Goal: Transaction & Acquisition: Obtain resource

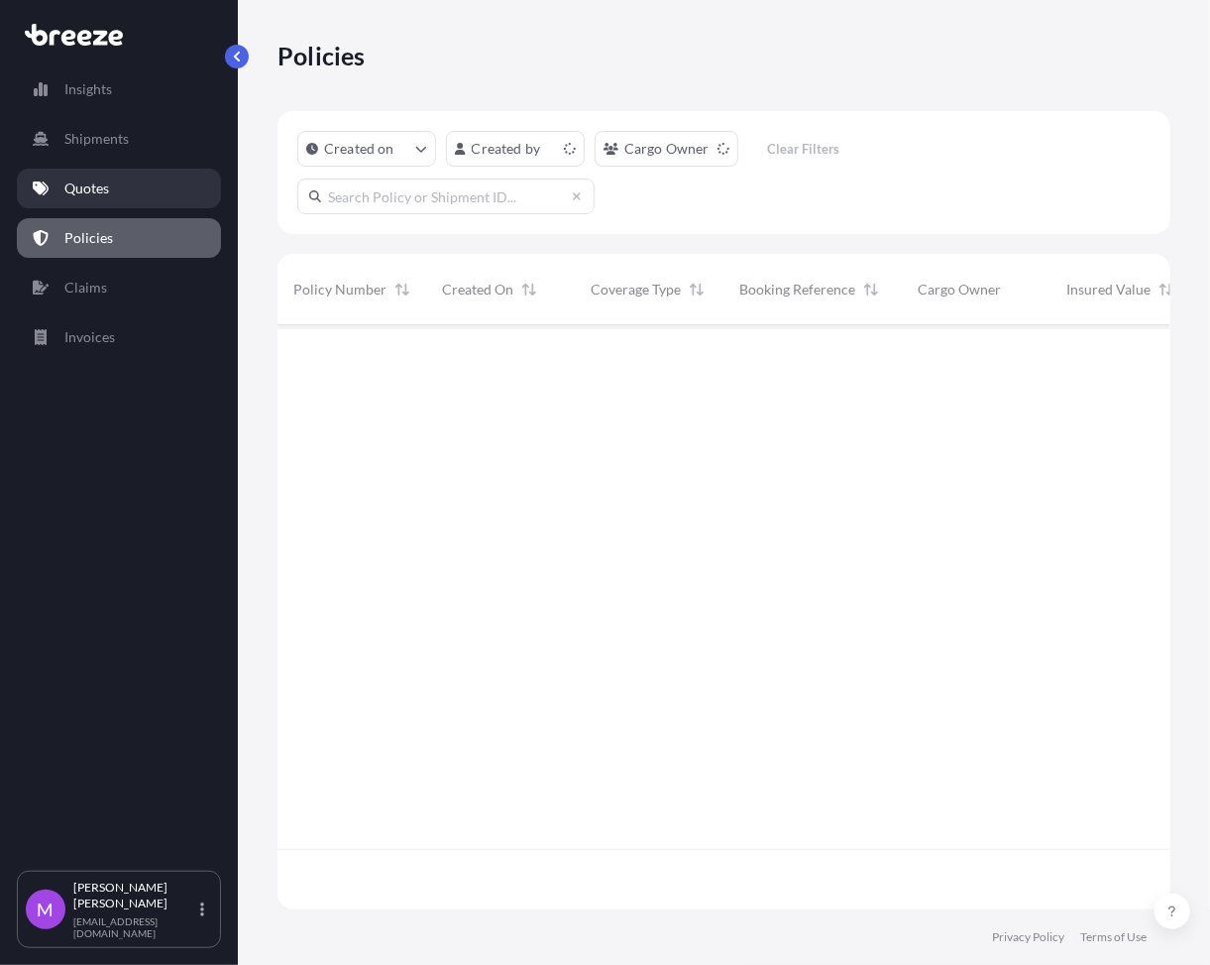
scroll to position [576, 873]
click at [124, 190] on link "Quotes" at bounding box center [119, 189] width 204 height 40
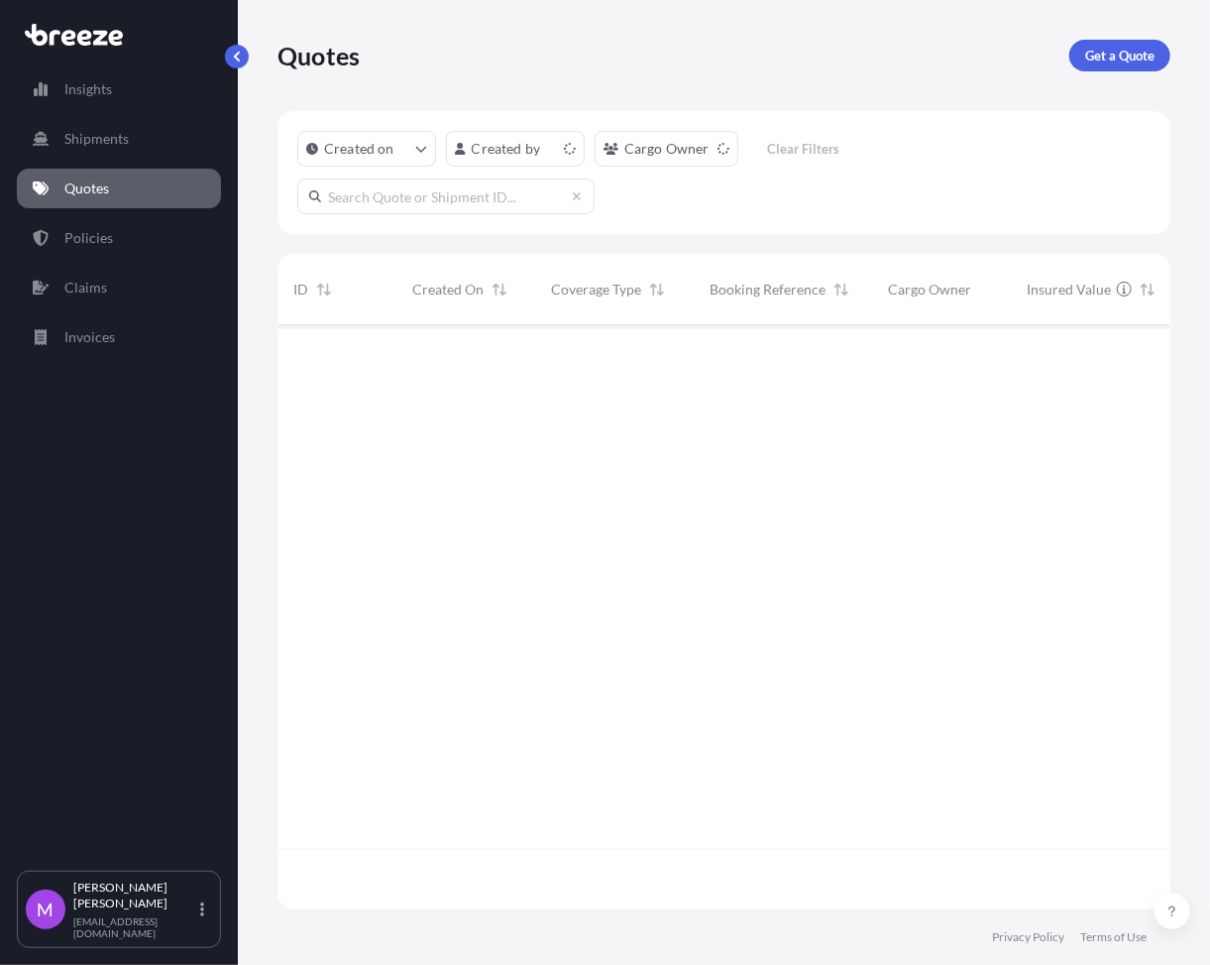
scroll to position [576, 873]
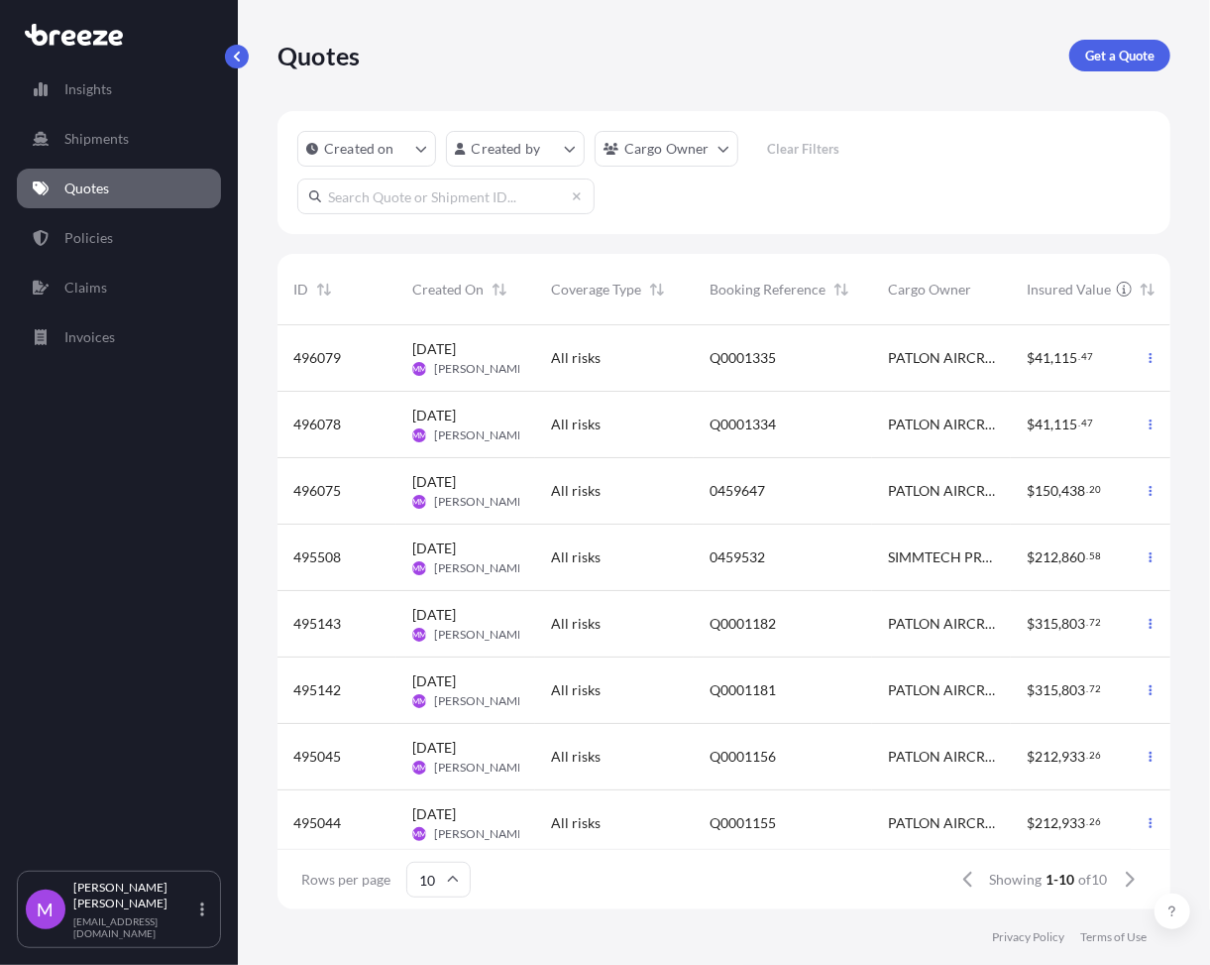
click at [953, 83] on div "Quotes Get a Quote" at bounding box center [724, 55] width 893 height 111
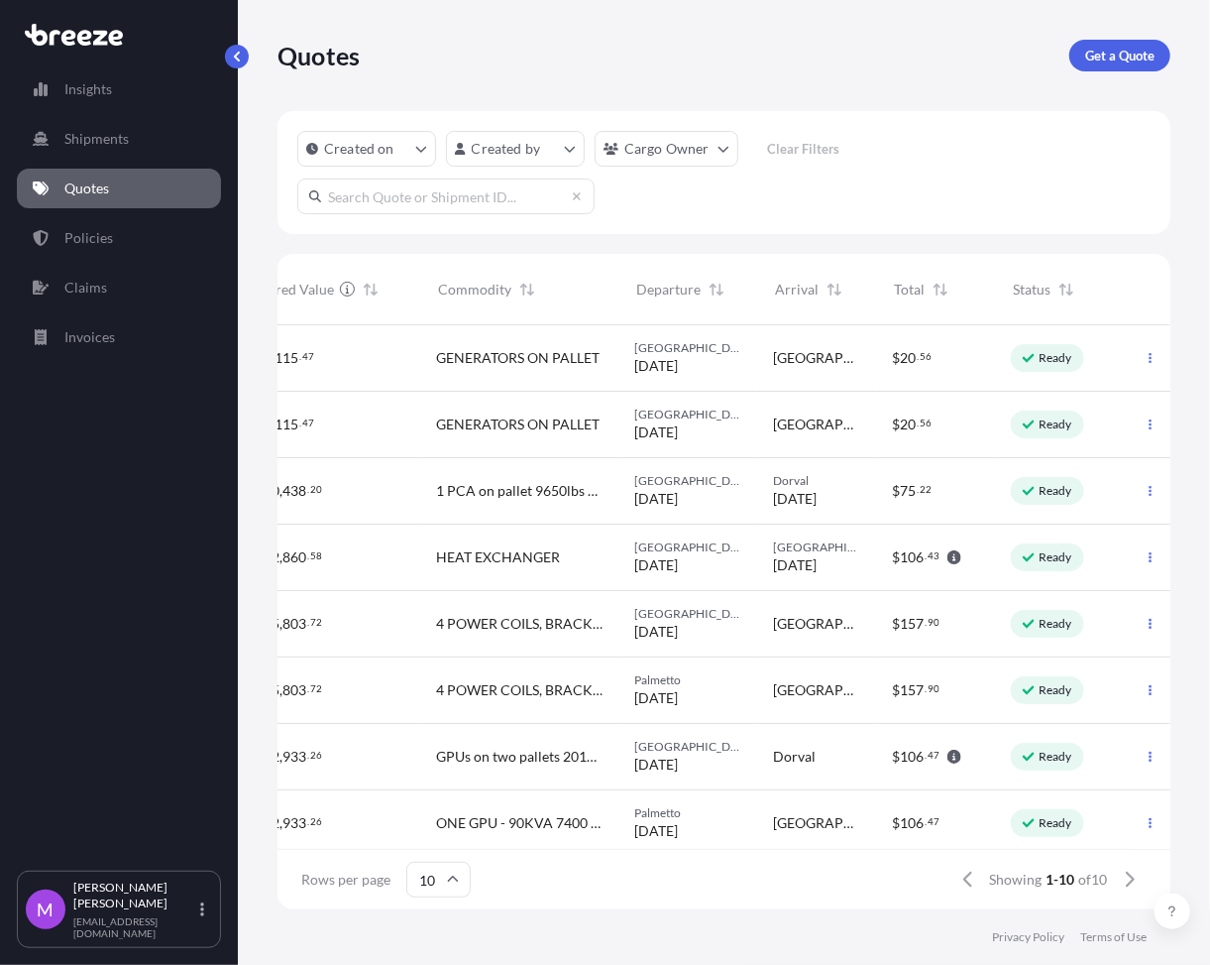
scroll to position [0, 777]
click at [1145, 694] on icon "button" at bounding box center [1151, 690] width 12 height 12
click at [1067, 736] on p "Duplicate quote" at bounding box center [1052, 730] width 99 height 20
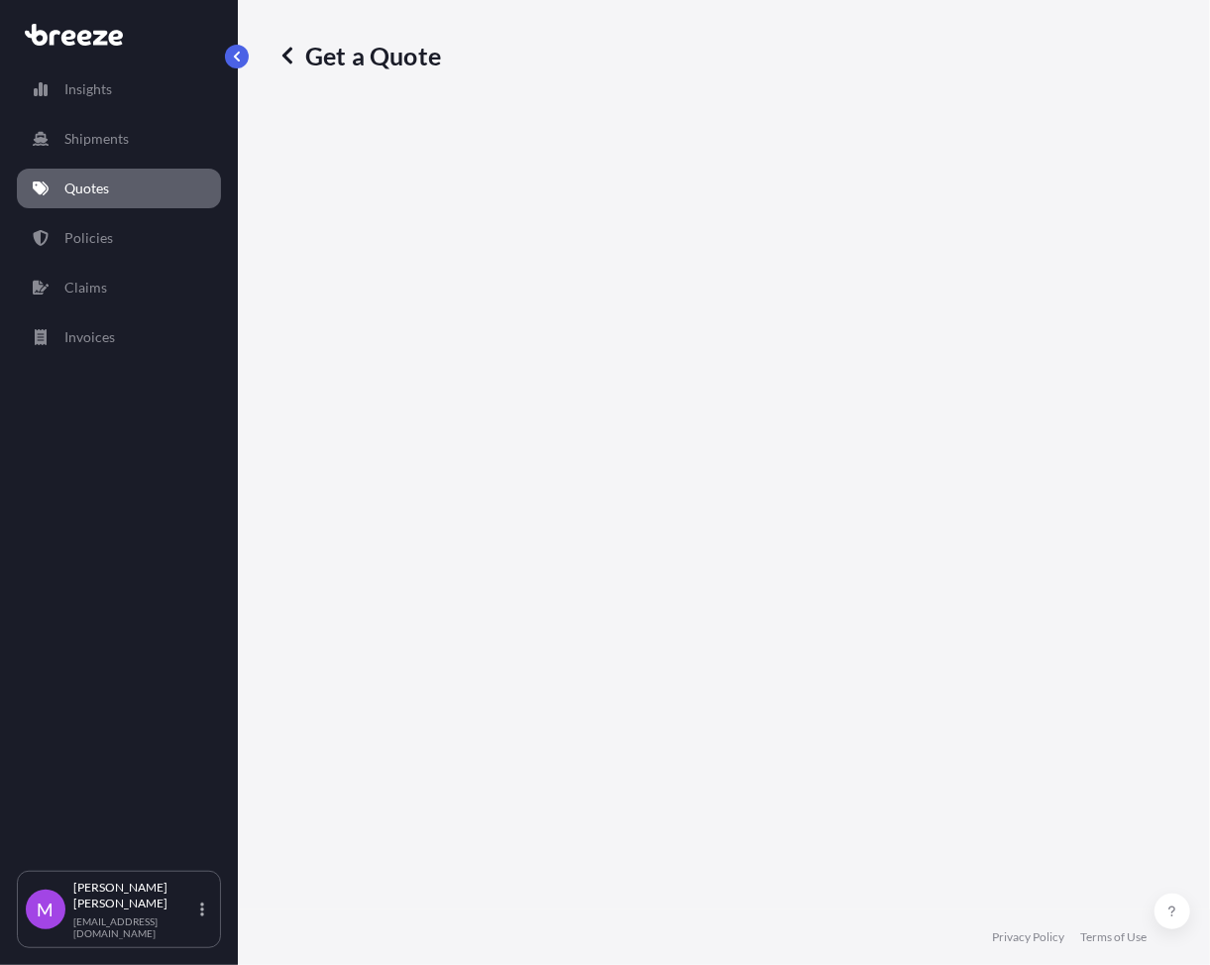
select select "Road"
select select "1"
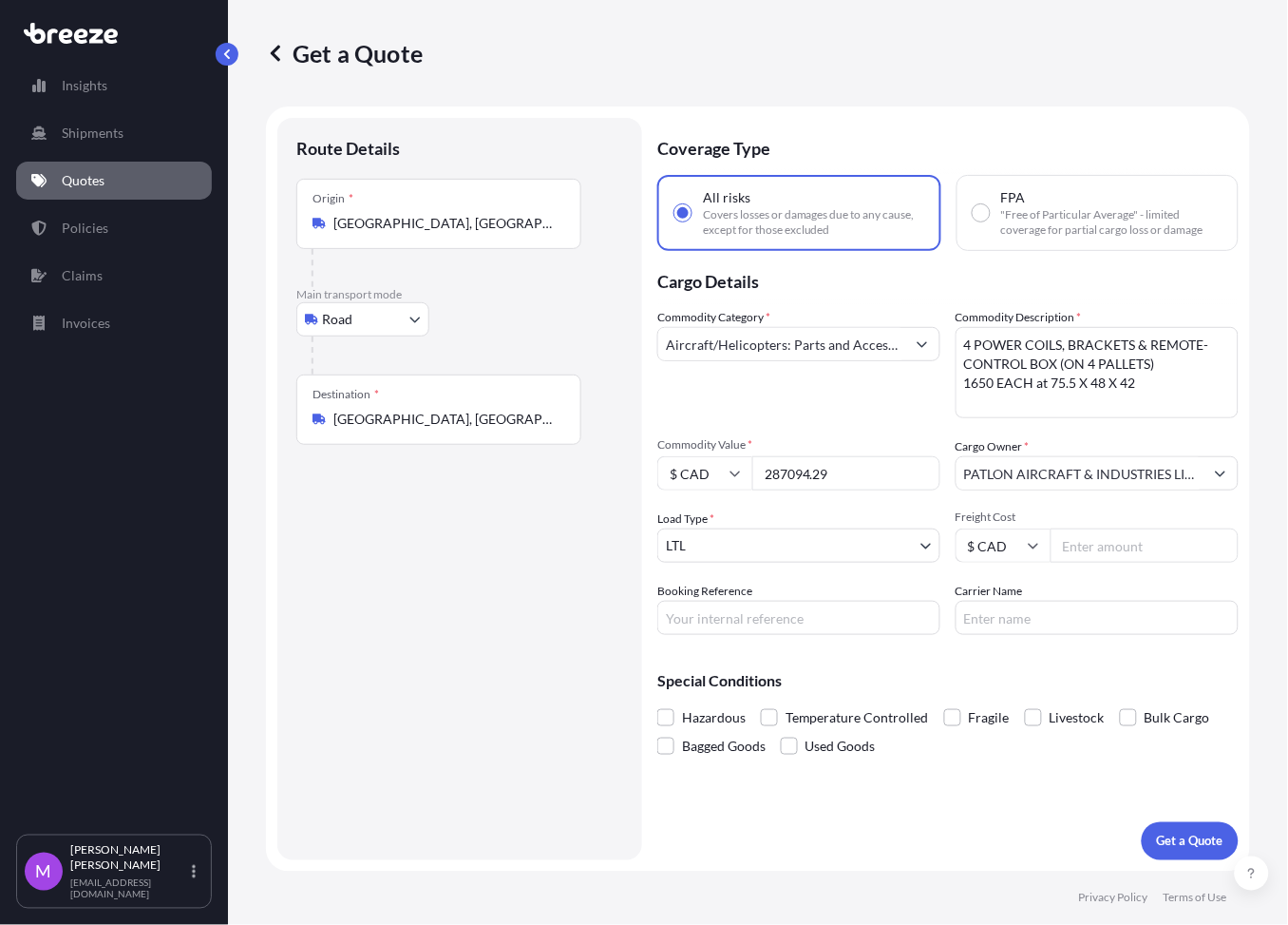
drag, startPoint x: 995, startPoint y: 795, endPoint x: 954, endPoint y: 784, distance: 42.4
click at [995, 795] on div "Coverage Type All risks Covers losses or damages due to any cause, except for t…" at bounding box center [948, 489] width 582 height 742
click at [735, 620] on input "Booking Reference" at bounding box center [798, 618] width 283 height 35
paste input "Q0001416"
type input "Q0001416"
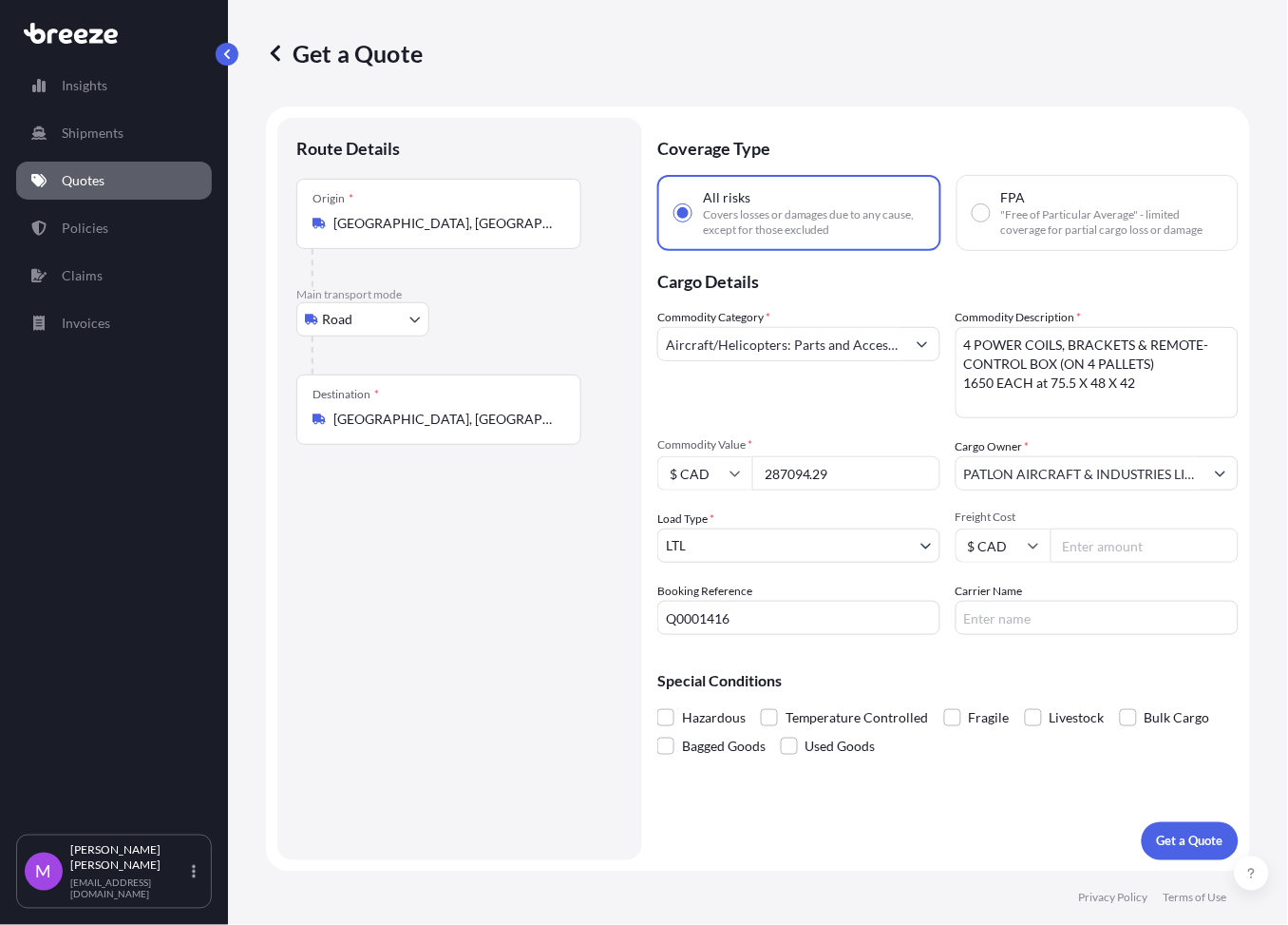
drag, startPoint x: 750, startPoint y: 466, endPoint x: 719, endPoint y: 463, distance: 31.1
click at [719, 463] on div "$ CAD 287094.29" at bounding box center [798, 474] width 283 height 35
paste input "43933.74"
type input "43933.74"
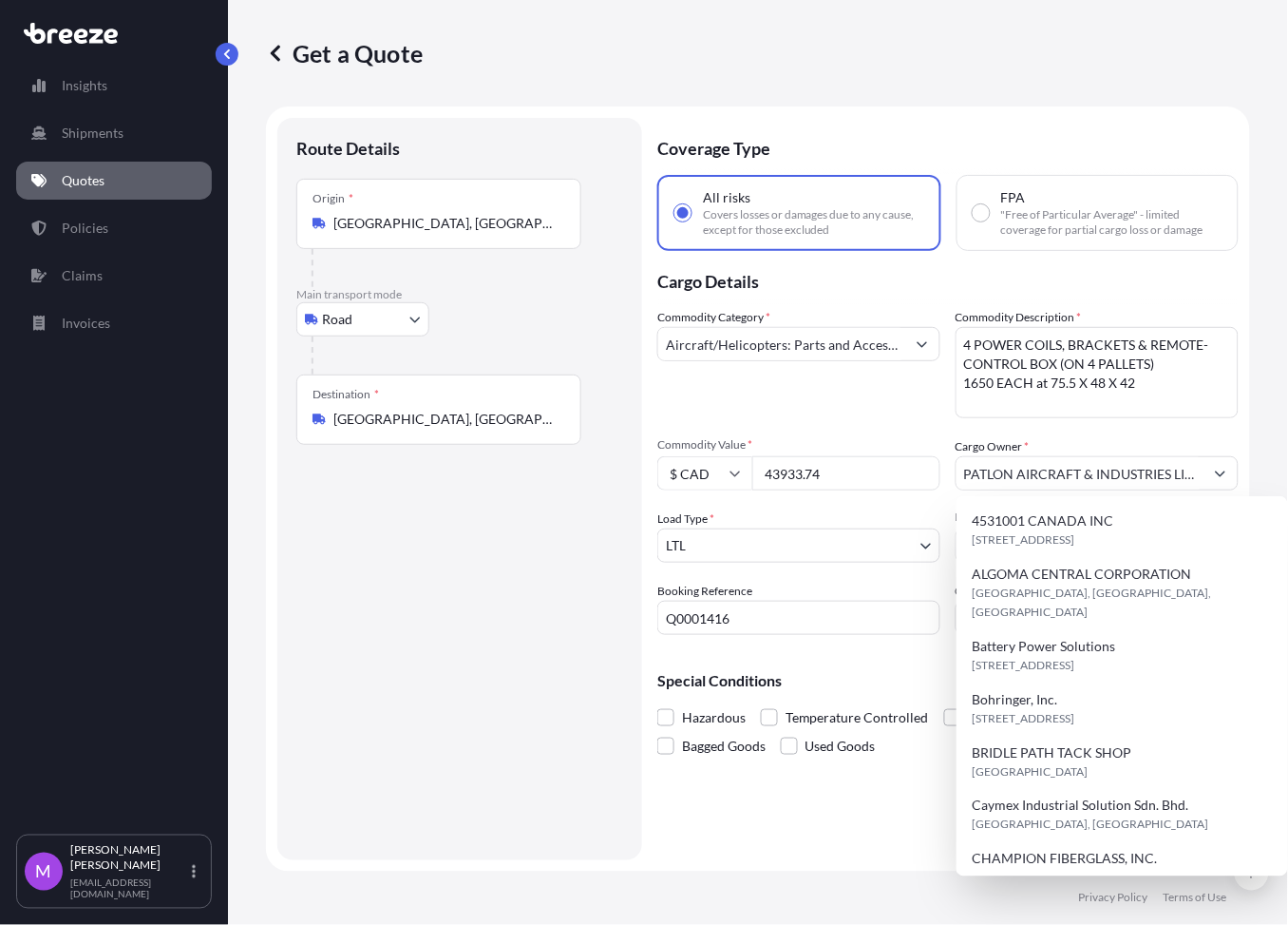
click at [589, 711] on div "Route Details Place of loading Road Road Rail Origin * [GEOGRAPHIC_DATA] Main t…" at bounding box center [459, 489] width 327 height 705
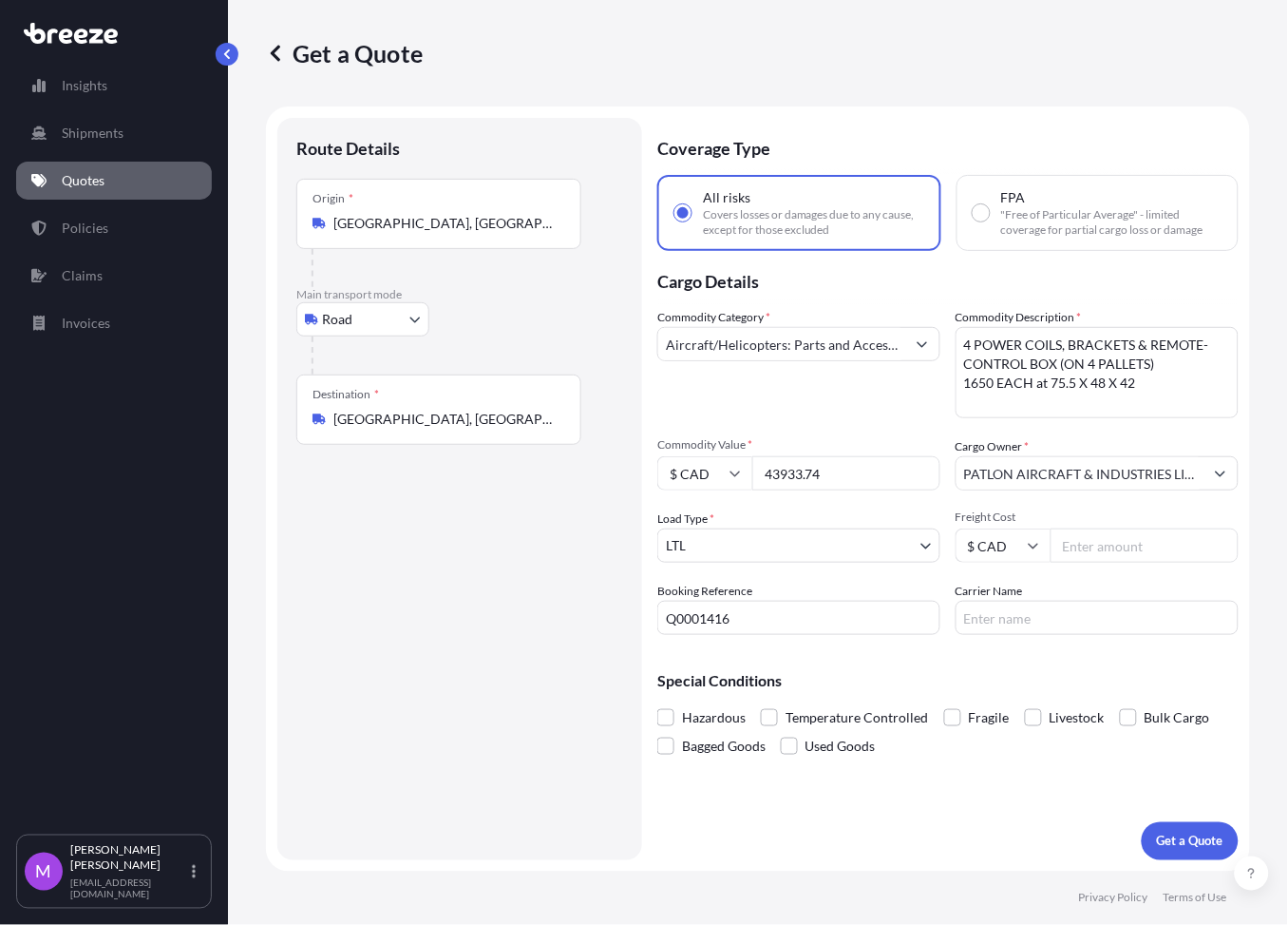
click at [1082, 608] on input "Carrier Name" at bounding box center [1096, 618] width 283 height 35
click at [1120, 478] on input "PATLON AIRCRAFT & INDUSTRIES LIMITED" at bounding box center [1080, 474] width 247 height 35
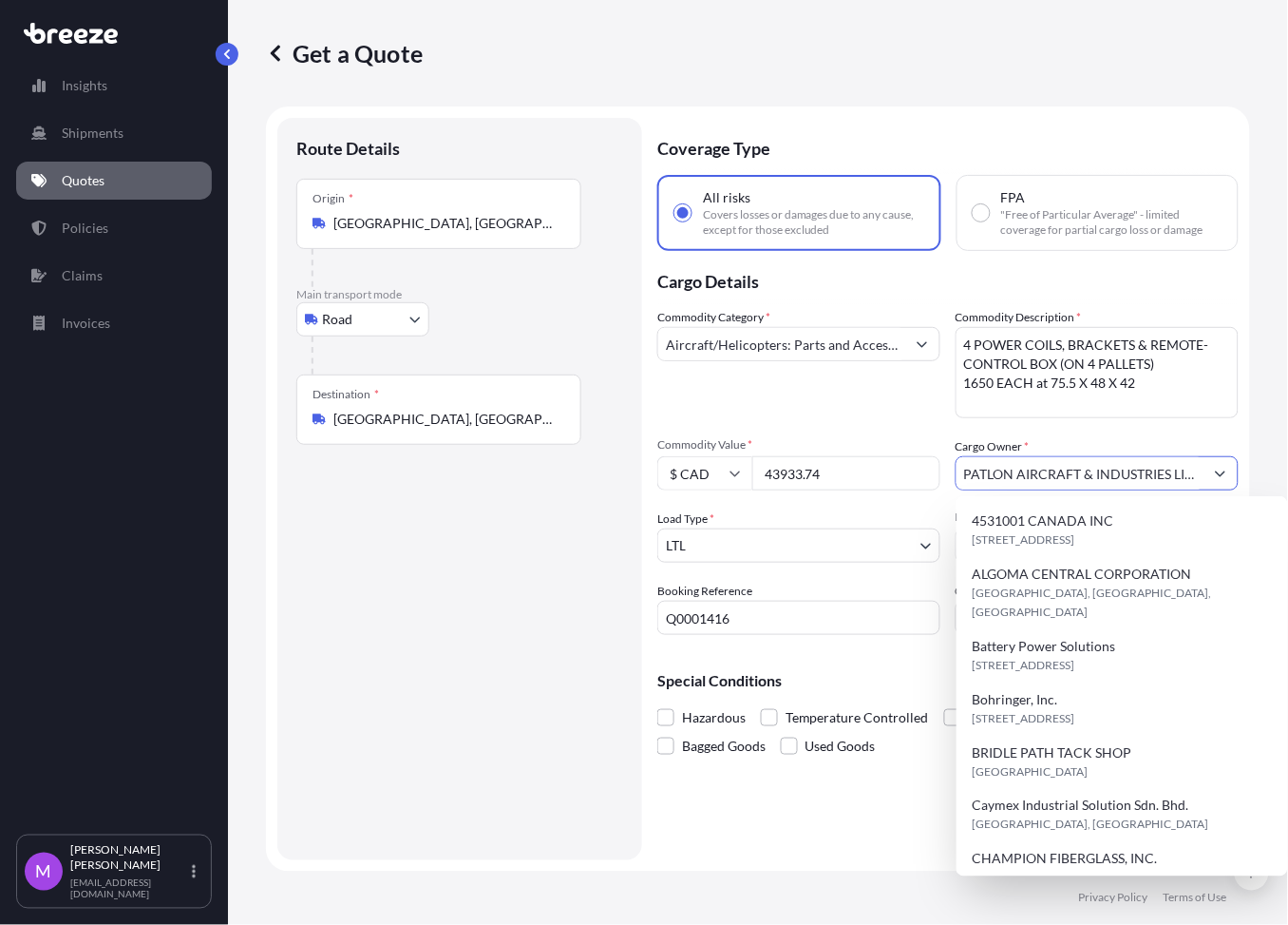
click at [1092, 367] on textarea "4 POWER COILS, BRACKETS & REMOTE-CONTROL BOX (ON 4 PALLETS) 1650 EACH at 75.5 X…" at bounding box center [1096, 372] width 283 height 91
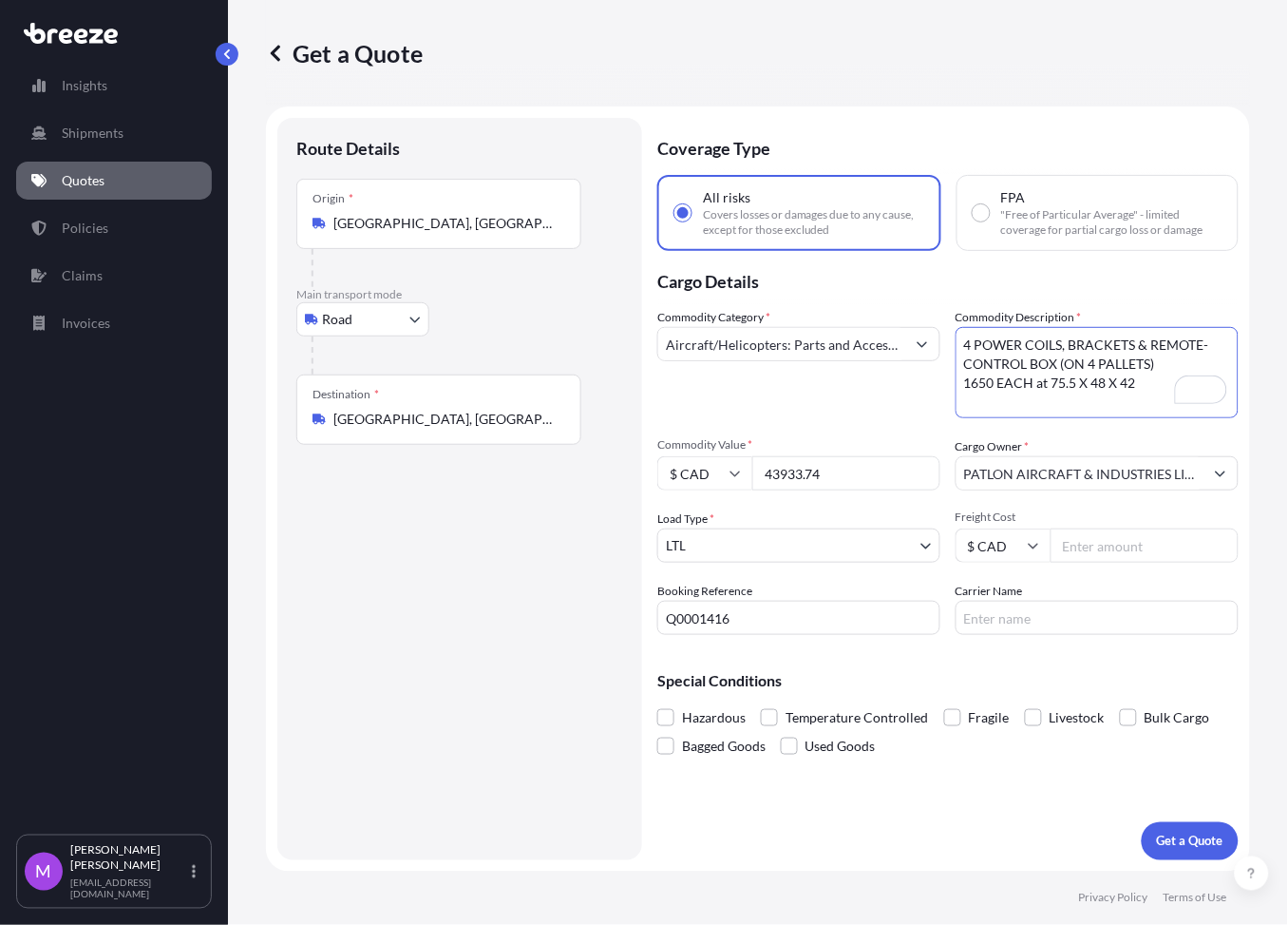
click at [1039, 382] on textarea "4 POWER COILS, BRACKETS & REMOTE-CONTROL BOX (ON 4 PALLETS) 1650 EACH at 75.5 X…" at bounding box center [1096, 372] width 283 height 91
paste textarea "1 GPU on pallet 1100lbs at 48 x 40 x 60"
type textarea "1 GPU on pallet 1100lbs at 48 x 40 x 60"
click at [1159, 848] on p "Get a Quote" at bounding box center [1189, 841] width 66 height 19
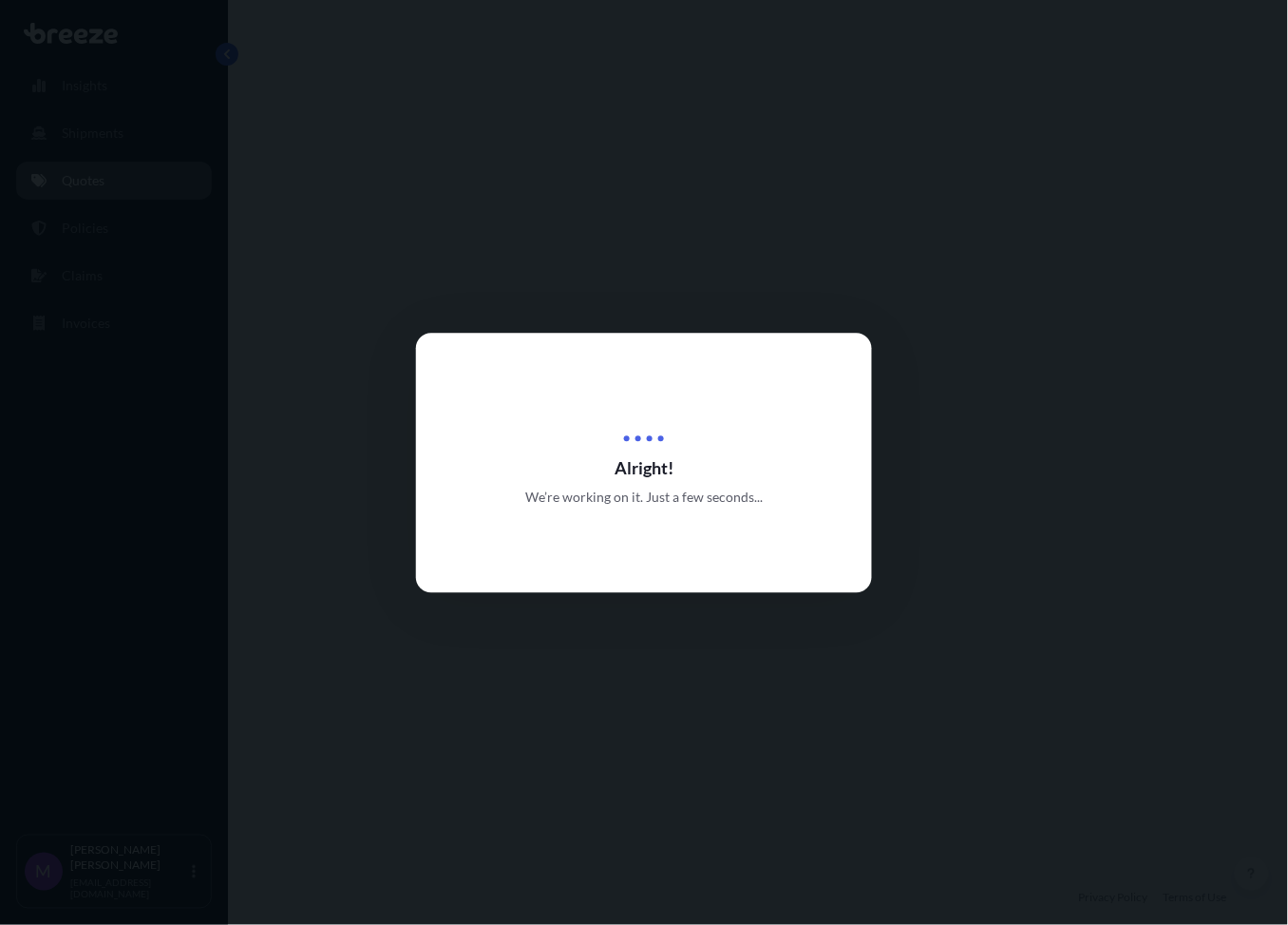
select select "Road"
select select "1"
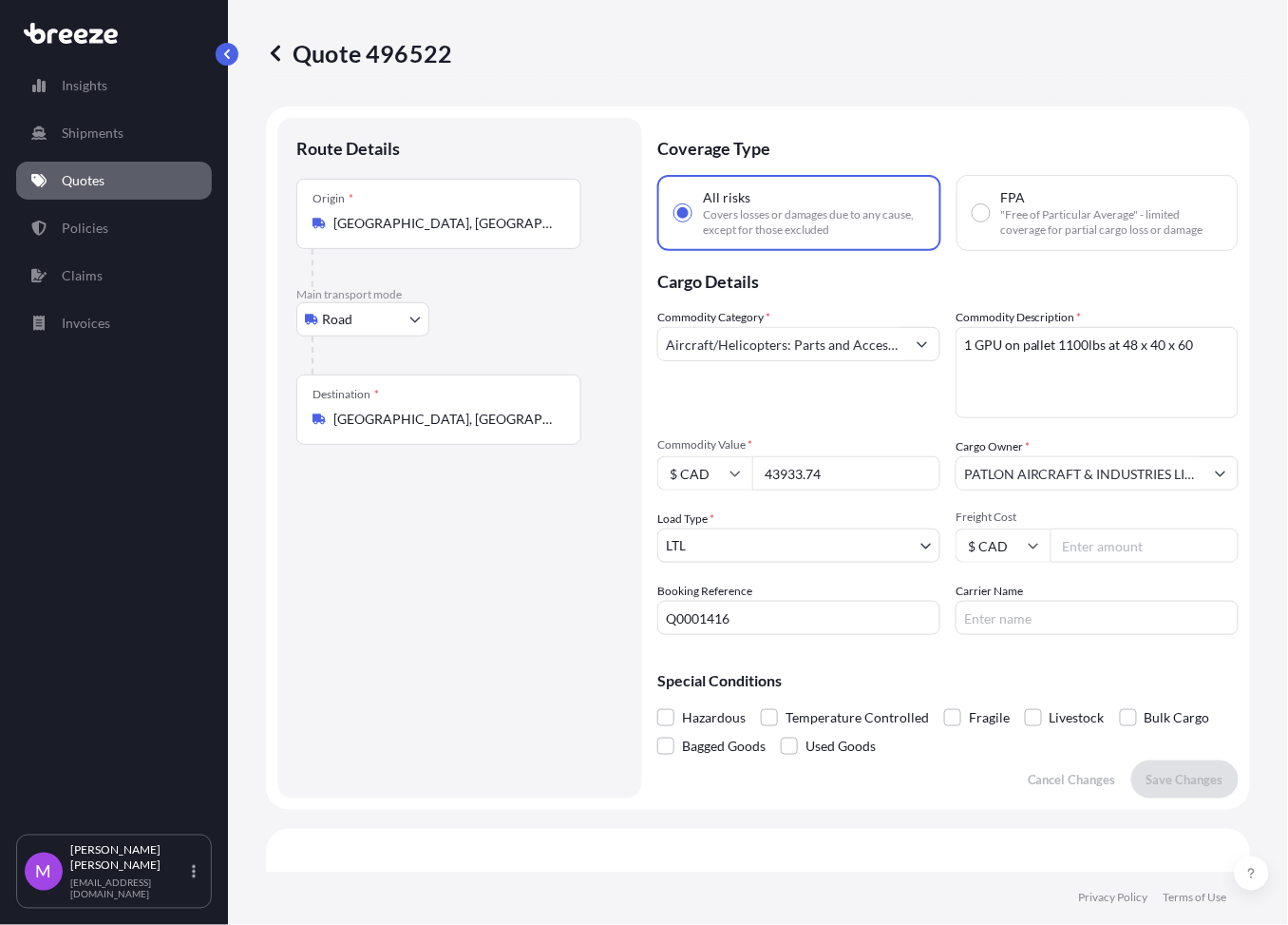
click at [821, 472] on input "43933.74" at bounding box center [846, 474] width 188 height 35
drag, startPoint x: 794, startPoint y: 473, endPoint x: 752, endPoint y: 471, distance: 42.0
click at [752, 471] on input "43933.74" at bounding box center [846, 474] width 188 height 35
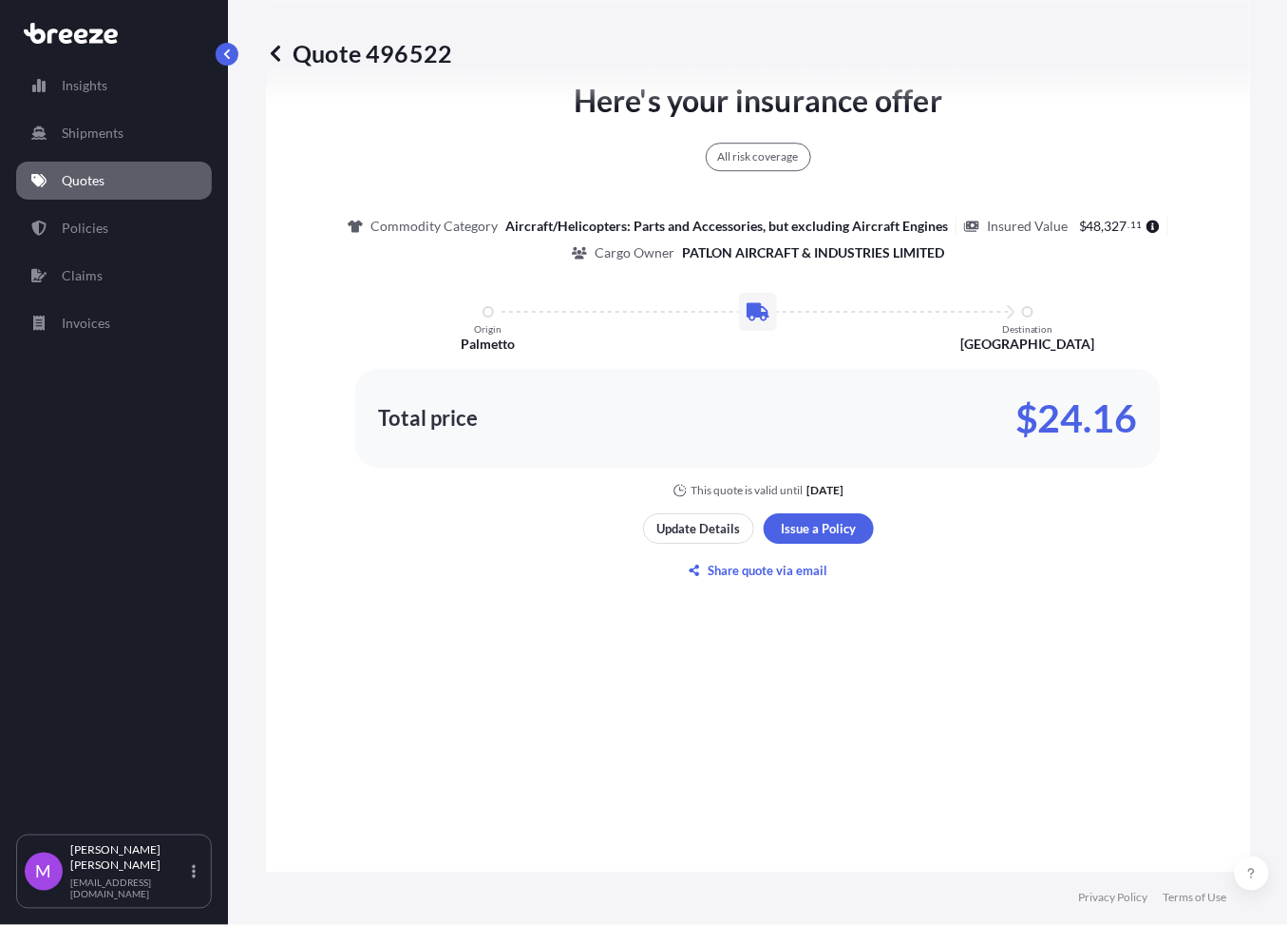
scroll to position [1013, 0]
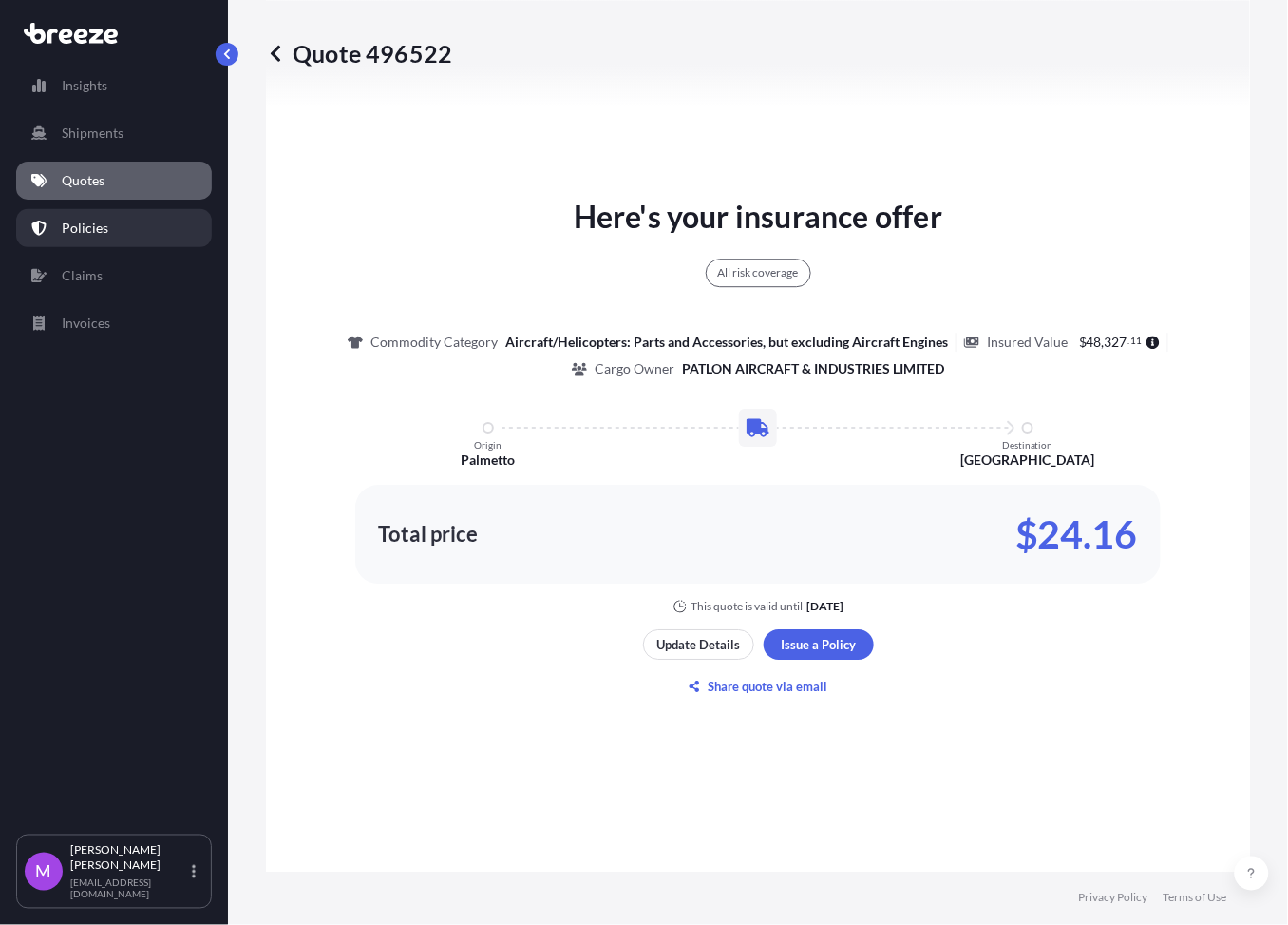
click at [100, 229] on p "Policies" at bounding box center [84, 228] width 47 height 19
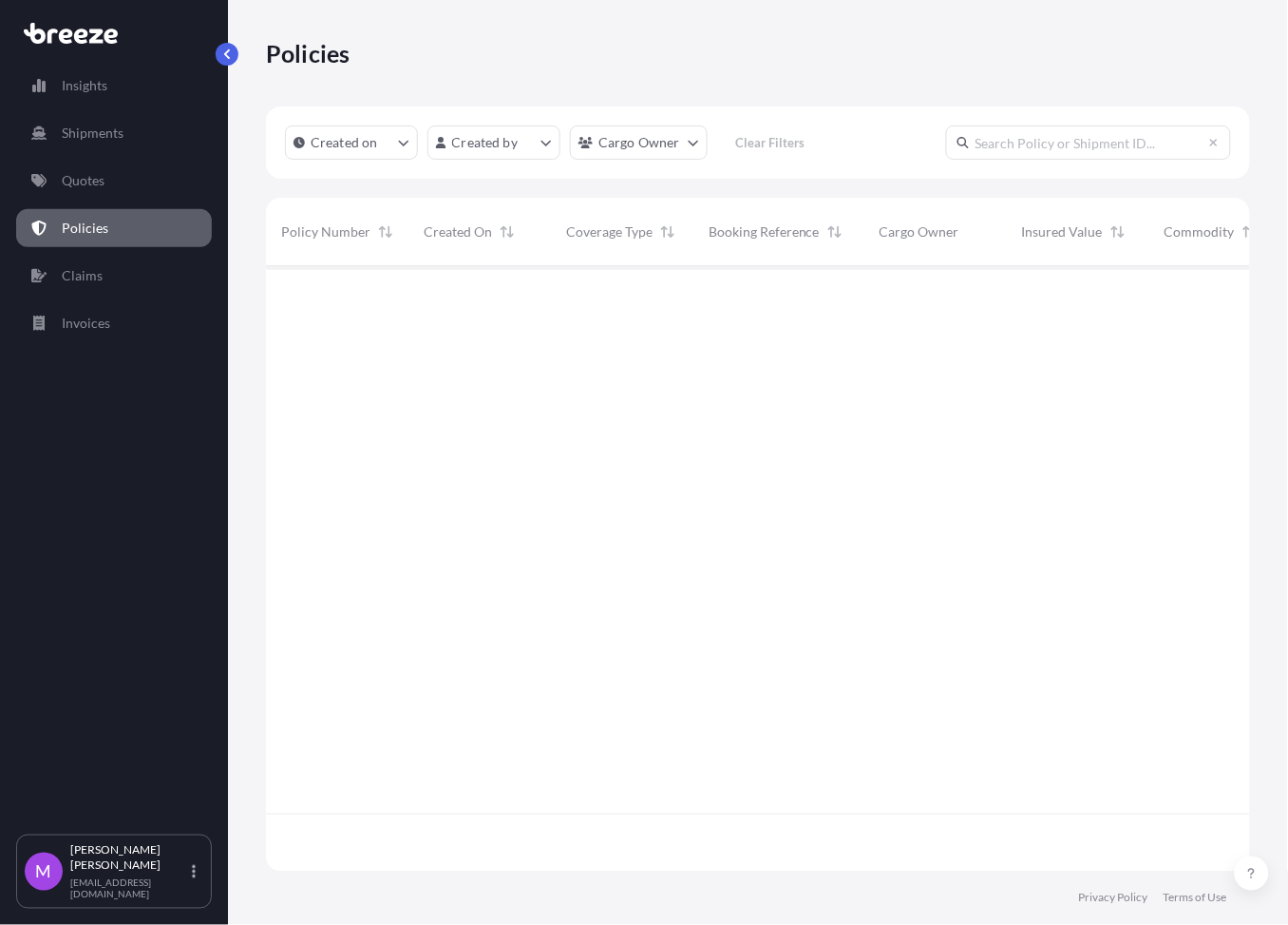
scroll to position [598, 965]
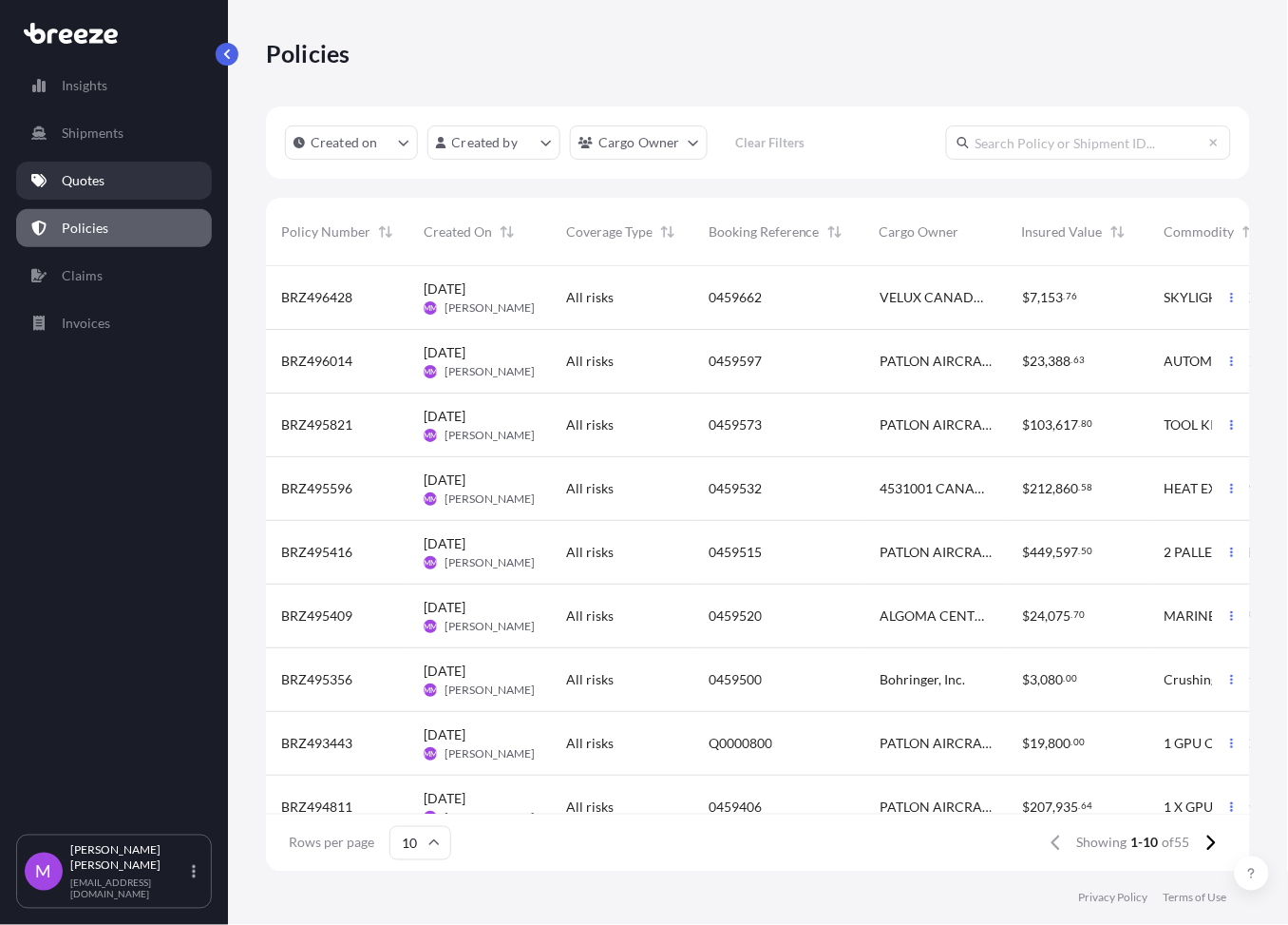
click at [108, 172] on link "Quotes" at bounding box center [114, 181] width 196 height 38
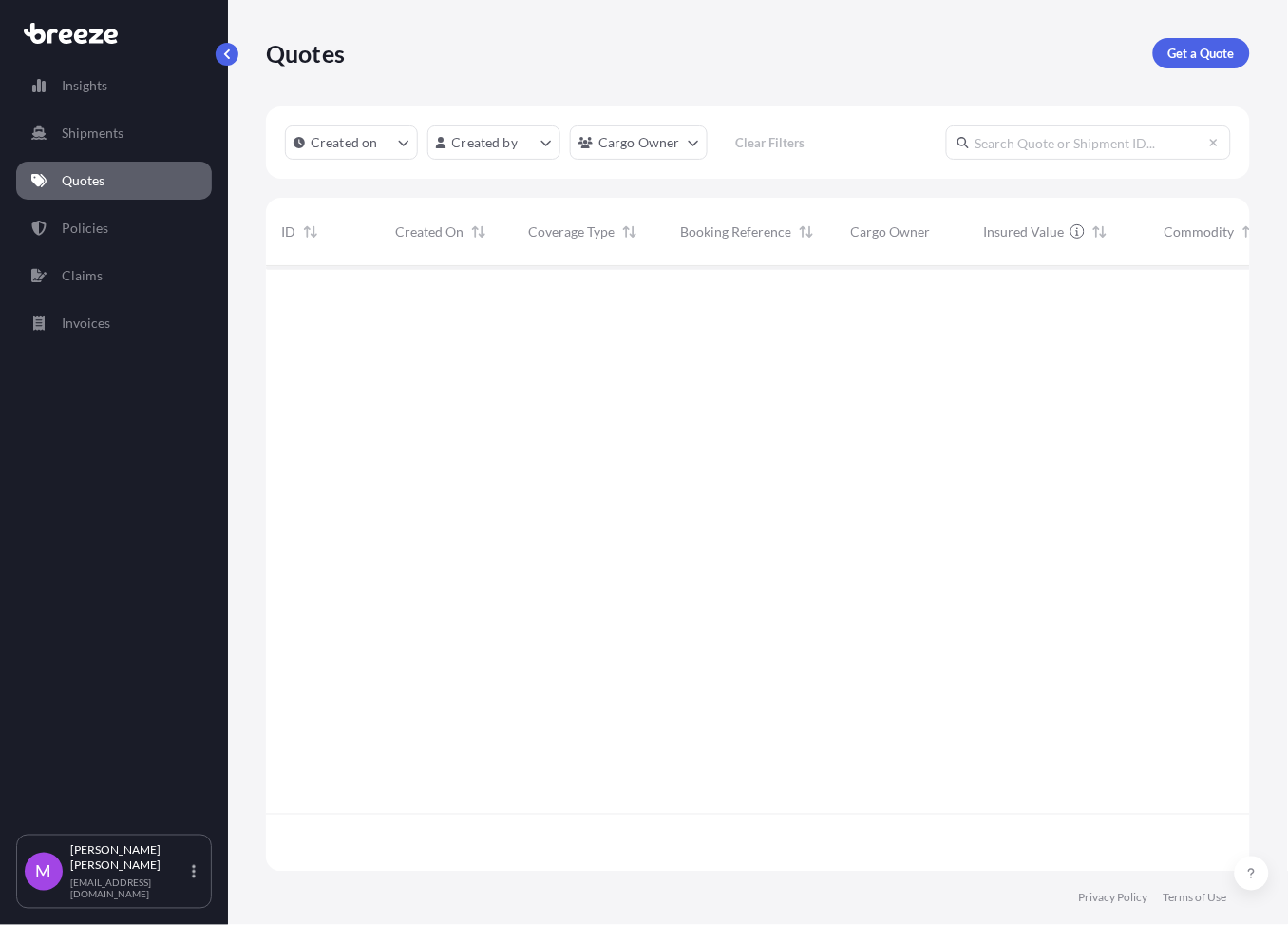
scroll to position [598, 965]
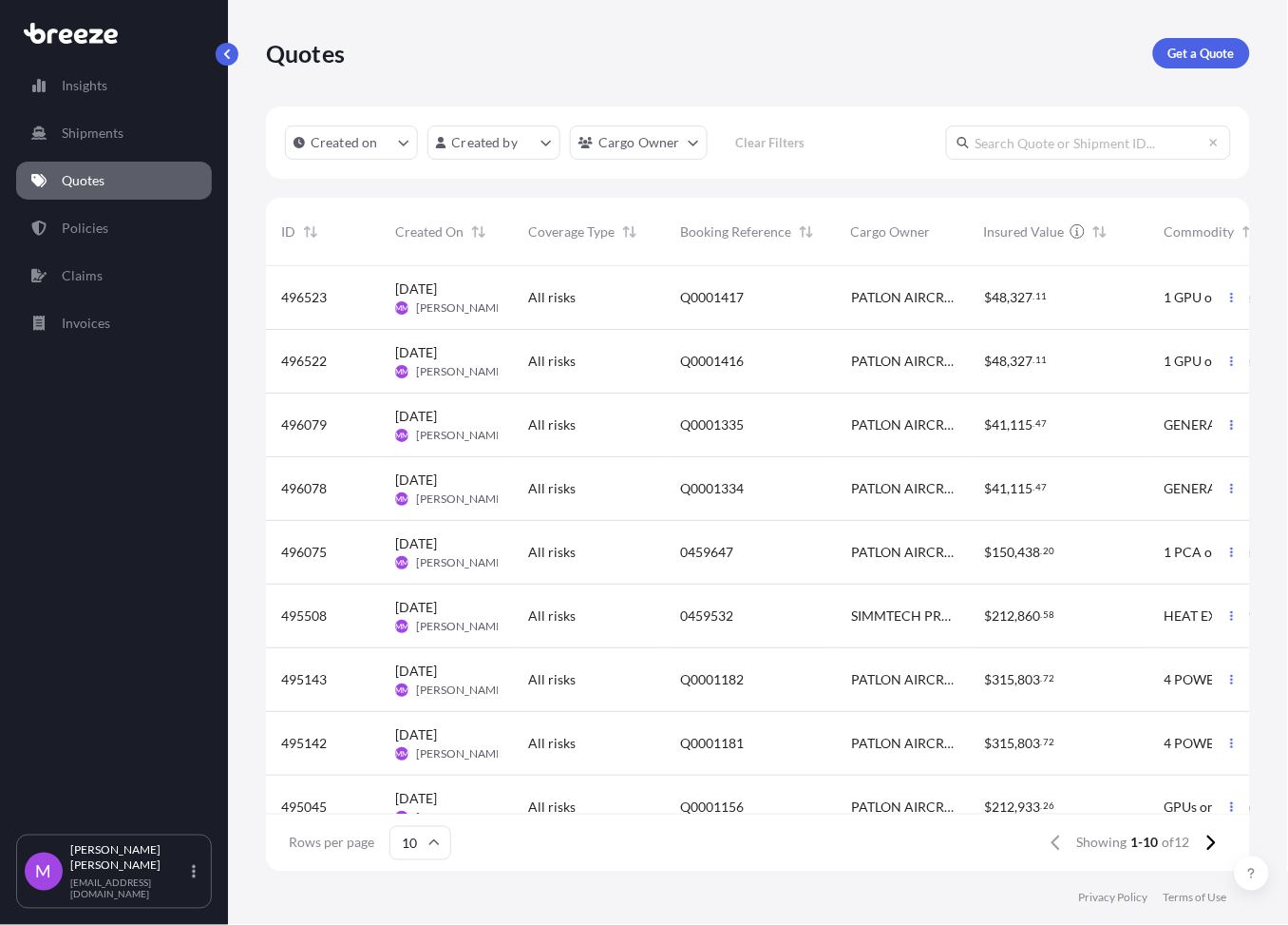
click at [734, 567] on div "0459647" at bounding box center [750, 552] width 171 height 63
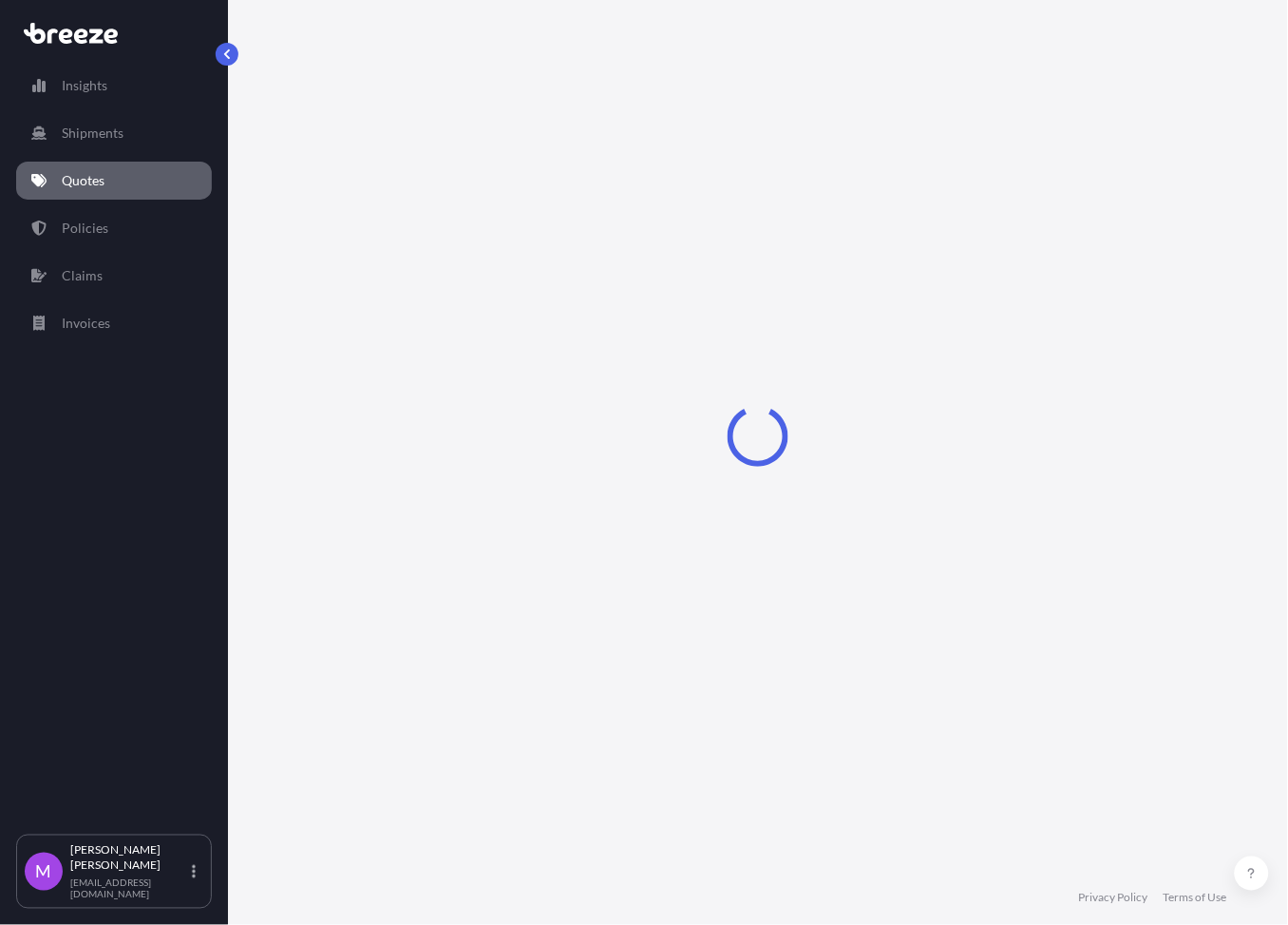
select select "Road"
select select "1"
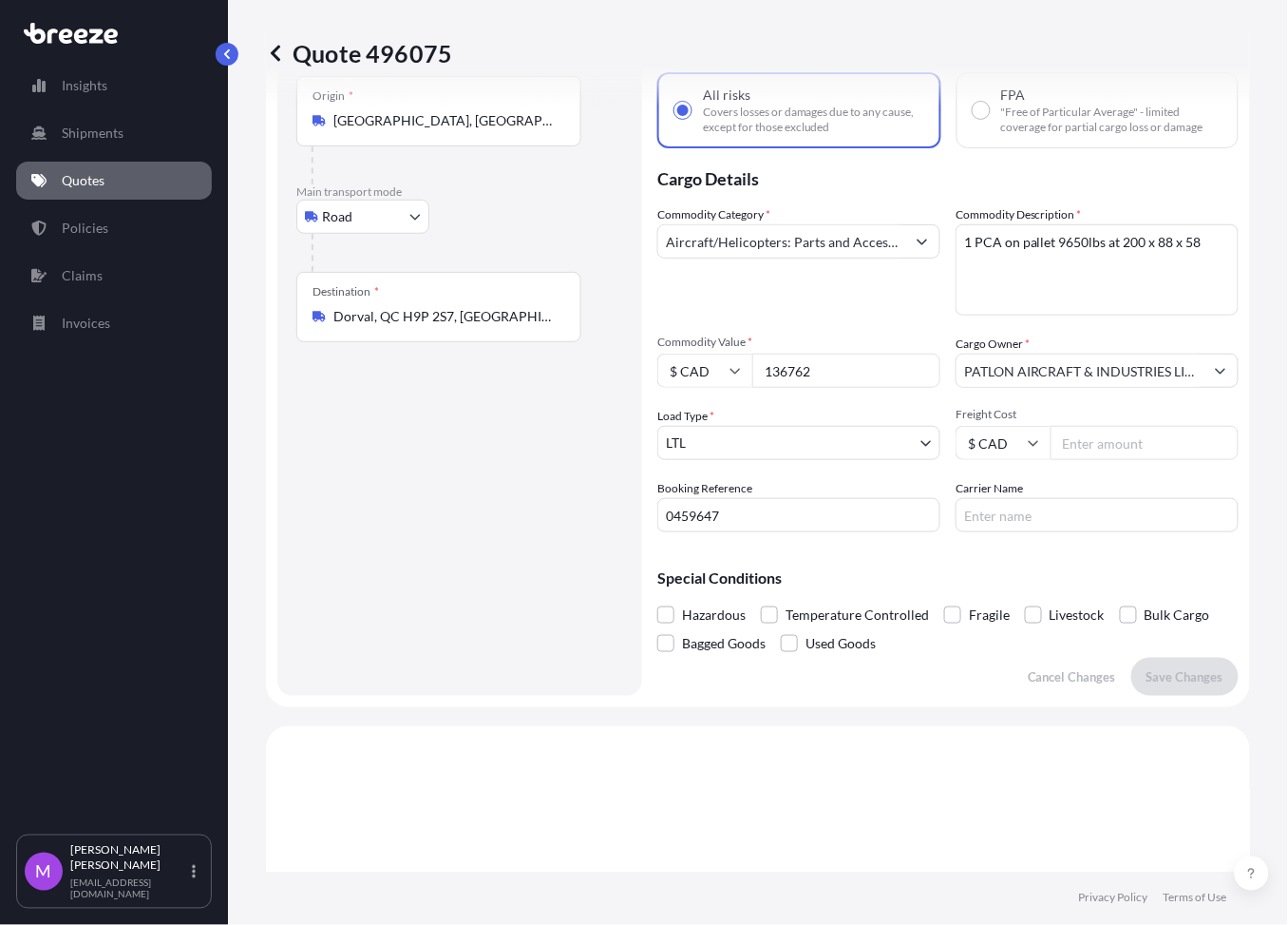
scroll to position [97, 0]
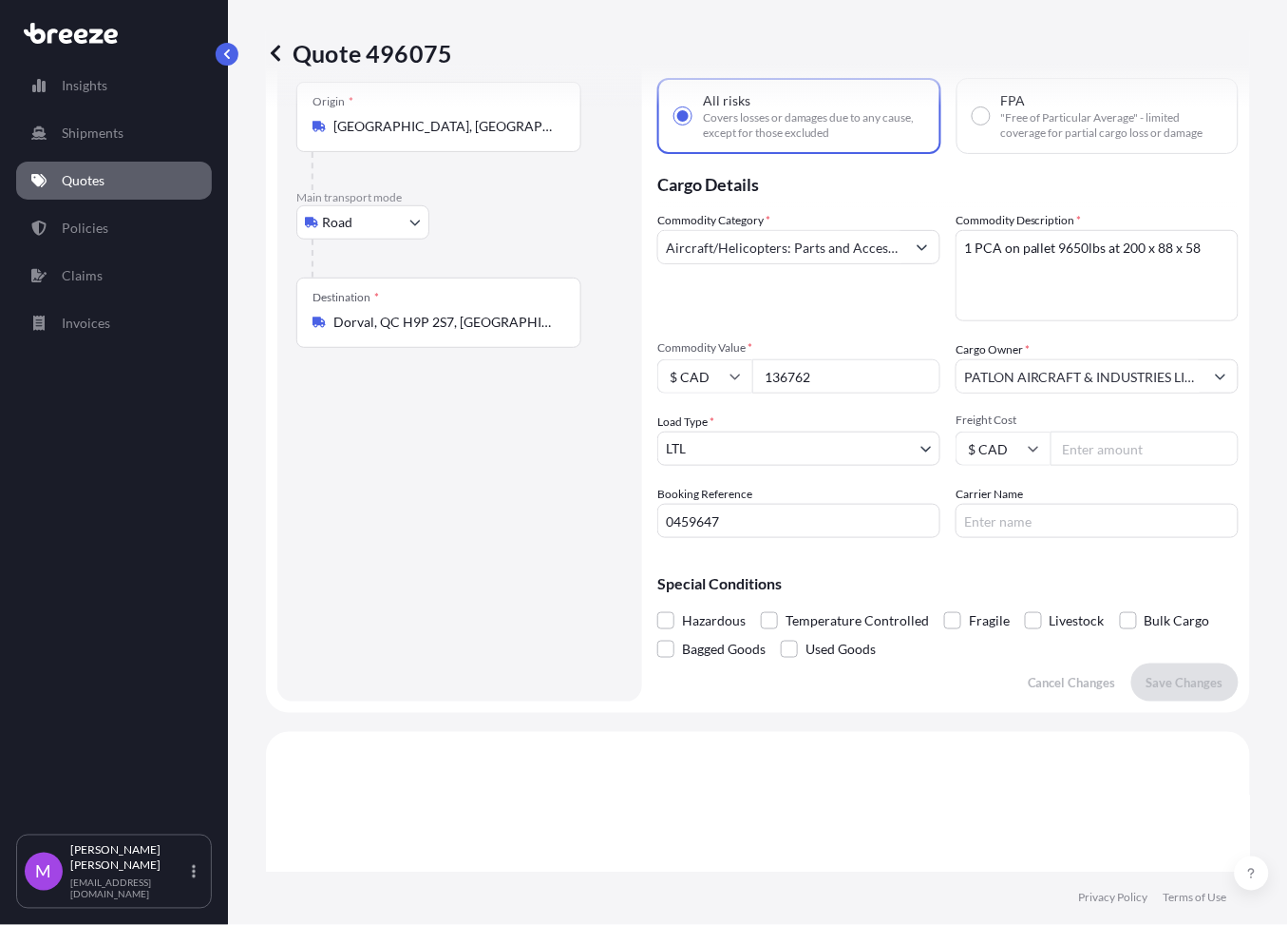
click at [1159, 477] on div "Quote 496075 Route Details Place of loading Road Road Rail Origin * [GEOGRAPHIC…" at bounding box center [758, 435] width 1060 height 871
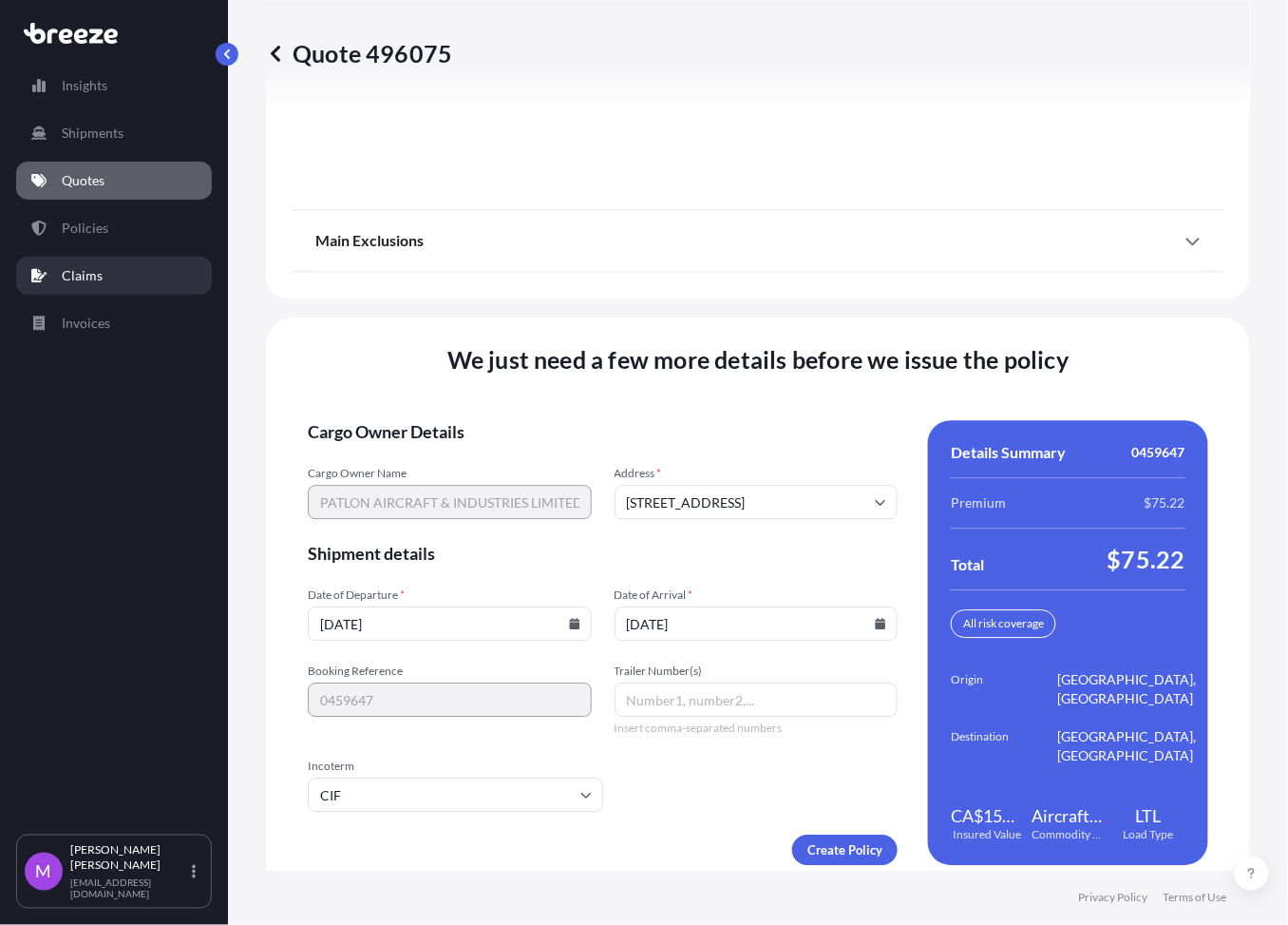
scroll to position [2484, 0]
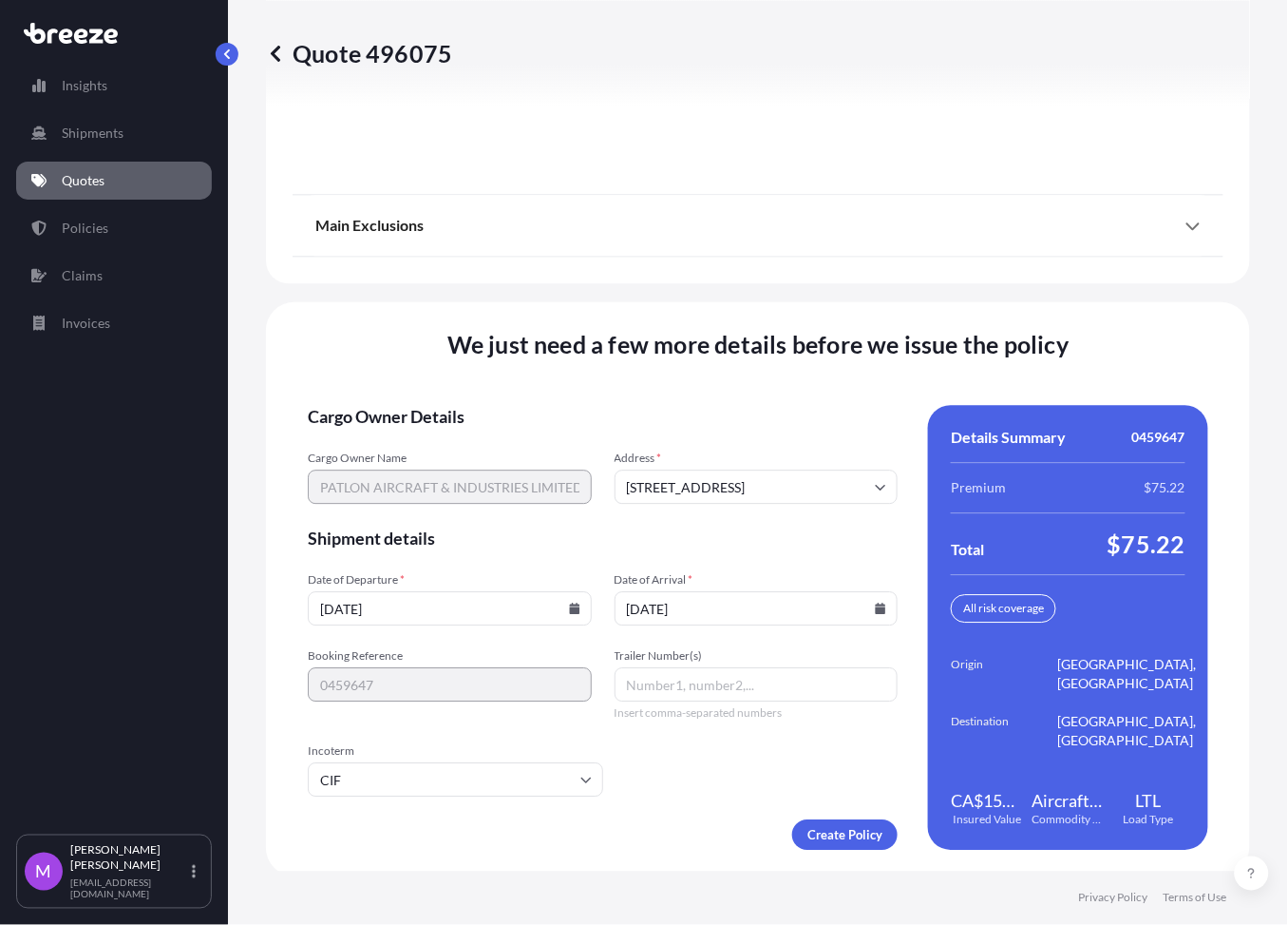
click at [570, 608] on icon at bounding box center [574, 608] width 11 height 12
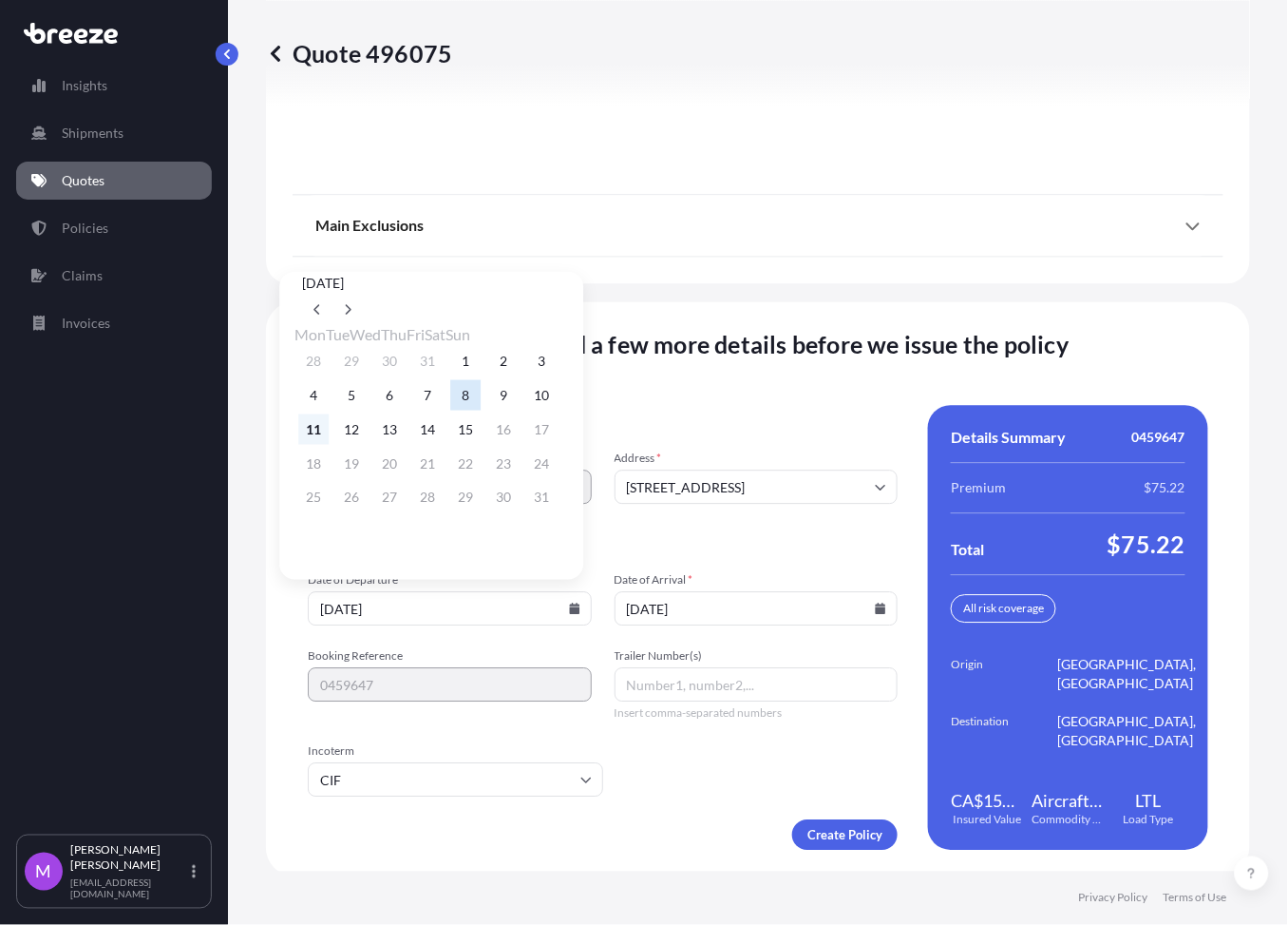
click at [315, 440] on button "11" at bounding box center [313, 429] width 31 height 31
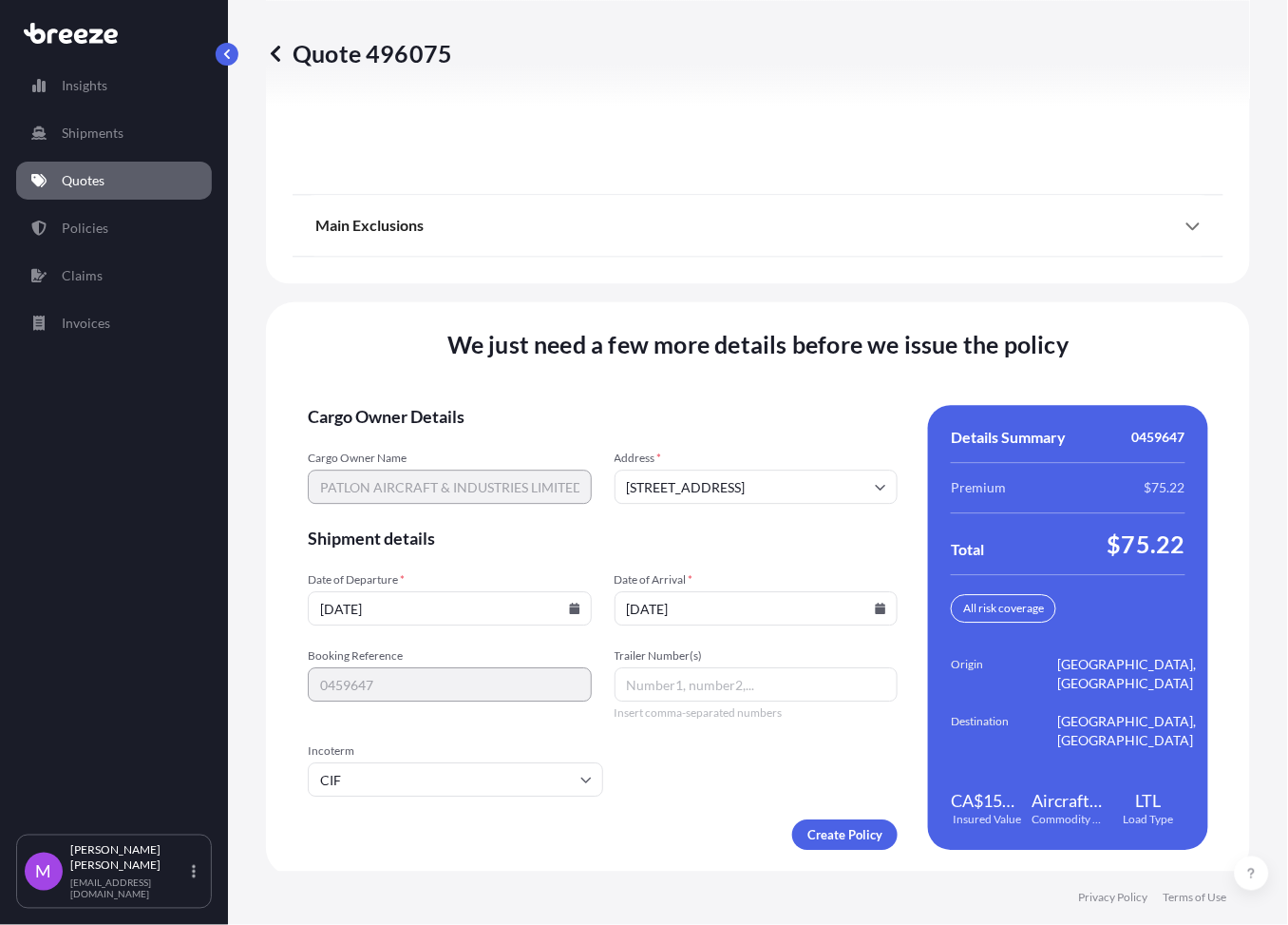
type input "[DATE]"
click at [1159, 251] on div "Main Exclusions For full details of your coverage, please review your policy do…" at bounding box center [757, 224] width 931 height 60
click at [876, 607] on icon at bounding box center [881, 608] width 11 height 12
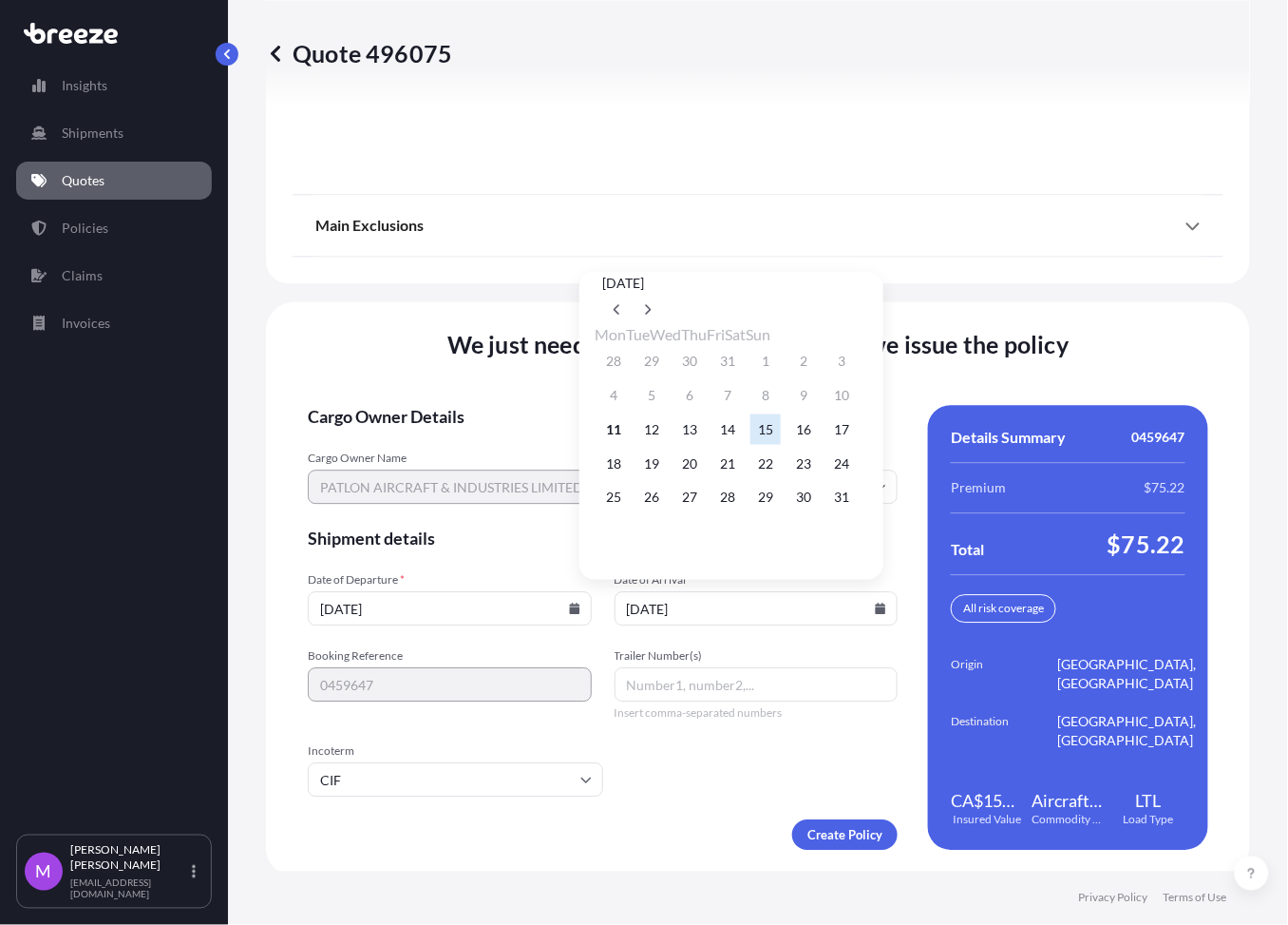
click at [781, 435] on button "15" at bounding box center [766, 429] width 31 height 31
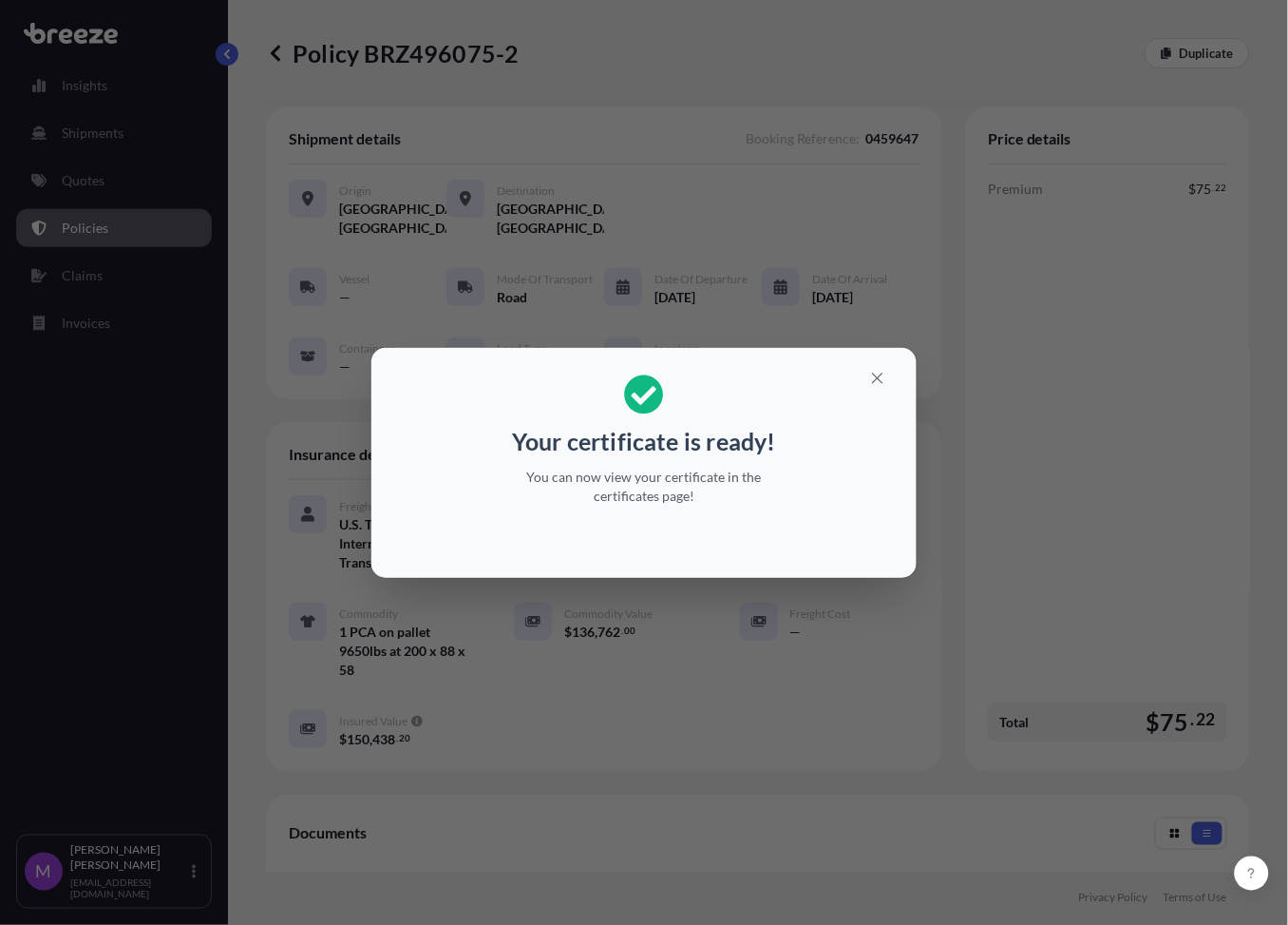
click at [738, 684] on div "Your certificate is ready! You can now view your certificate in the certificate…" at bounding box center [644, 463] width 1288 height 926
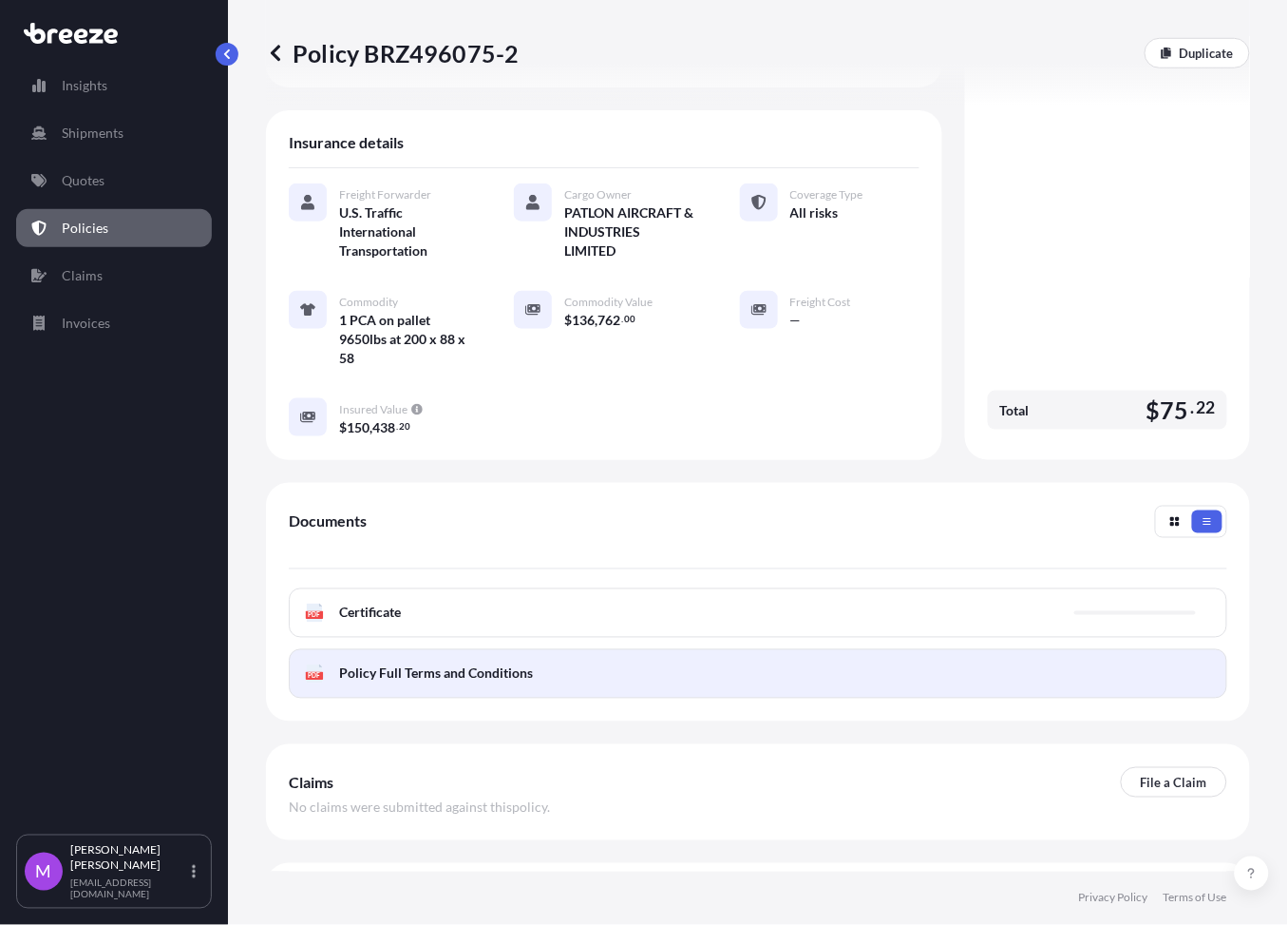
scroll to position [395, 0]
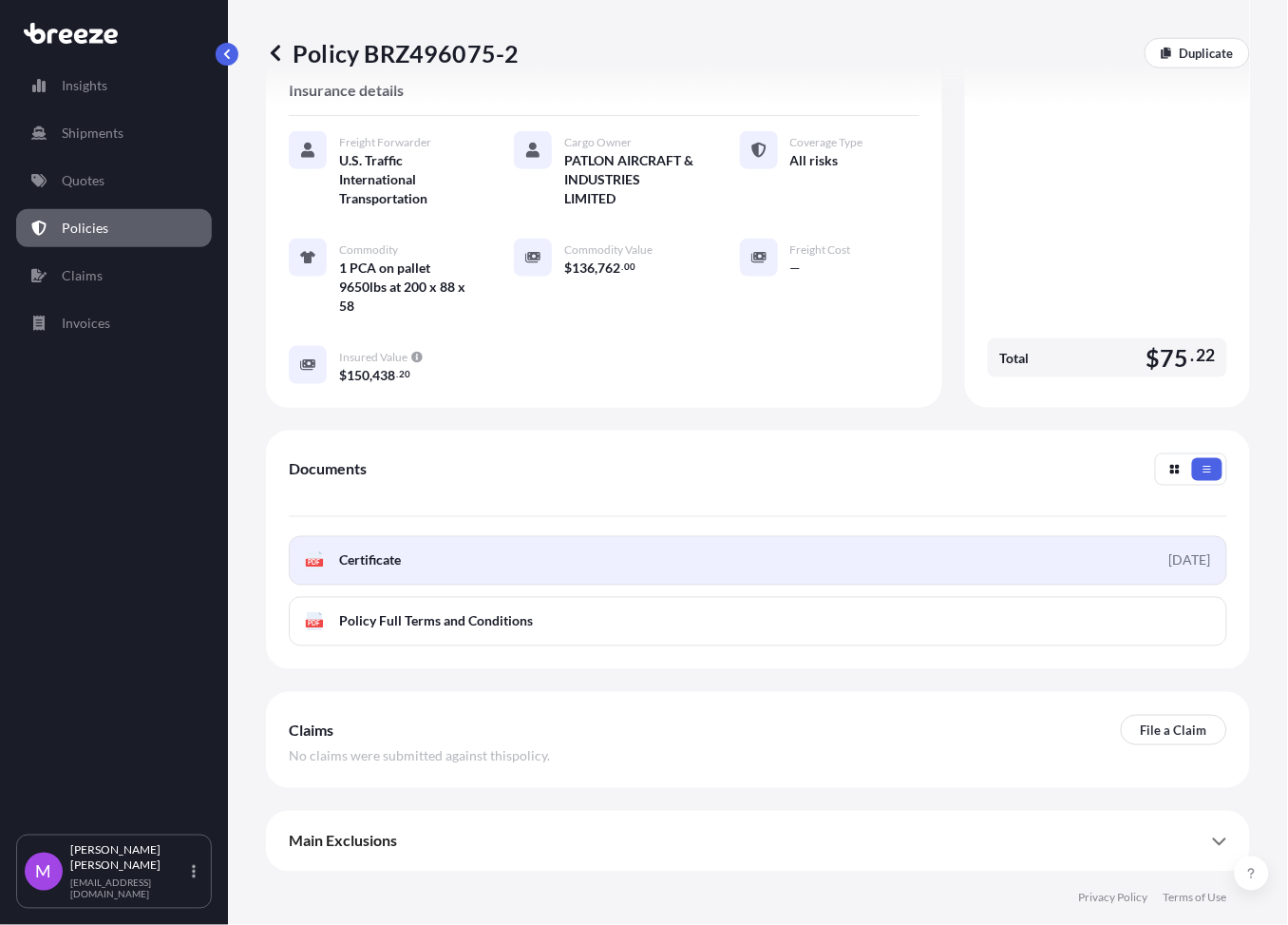
click at [413, 552] on link "PDF Certificate [DATE]" at bounding box center [757, 561] width 938 height 50
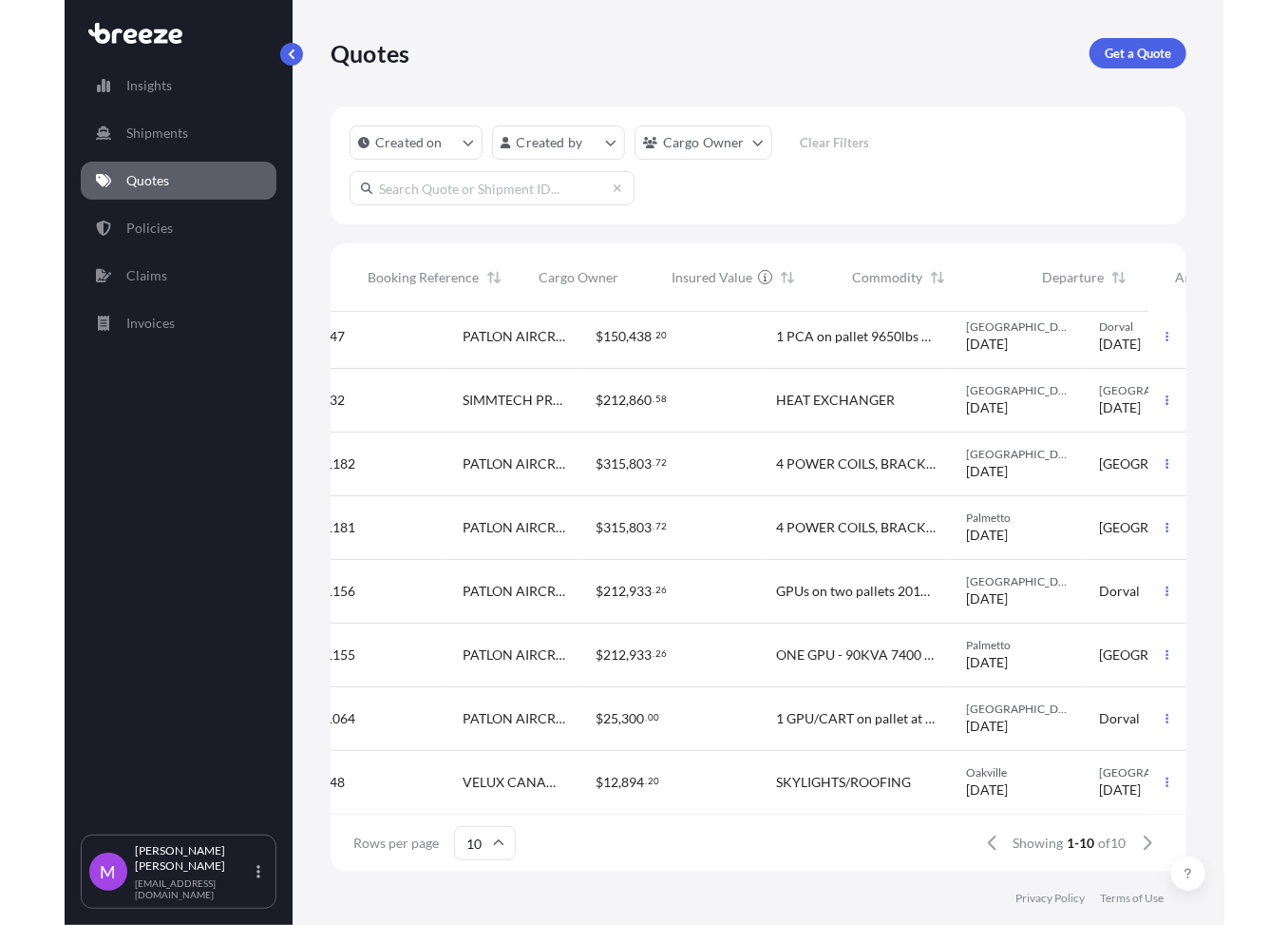
scroll to position [153, 558]
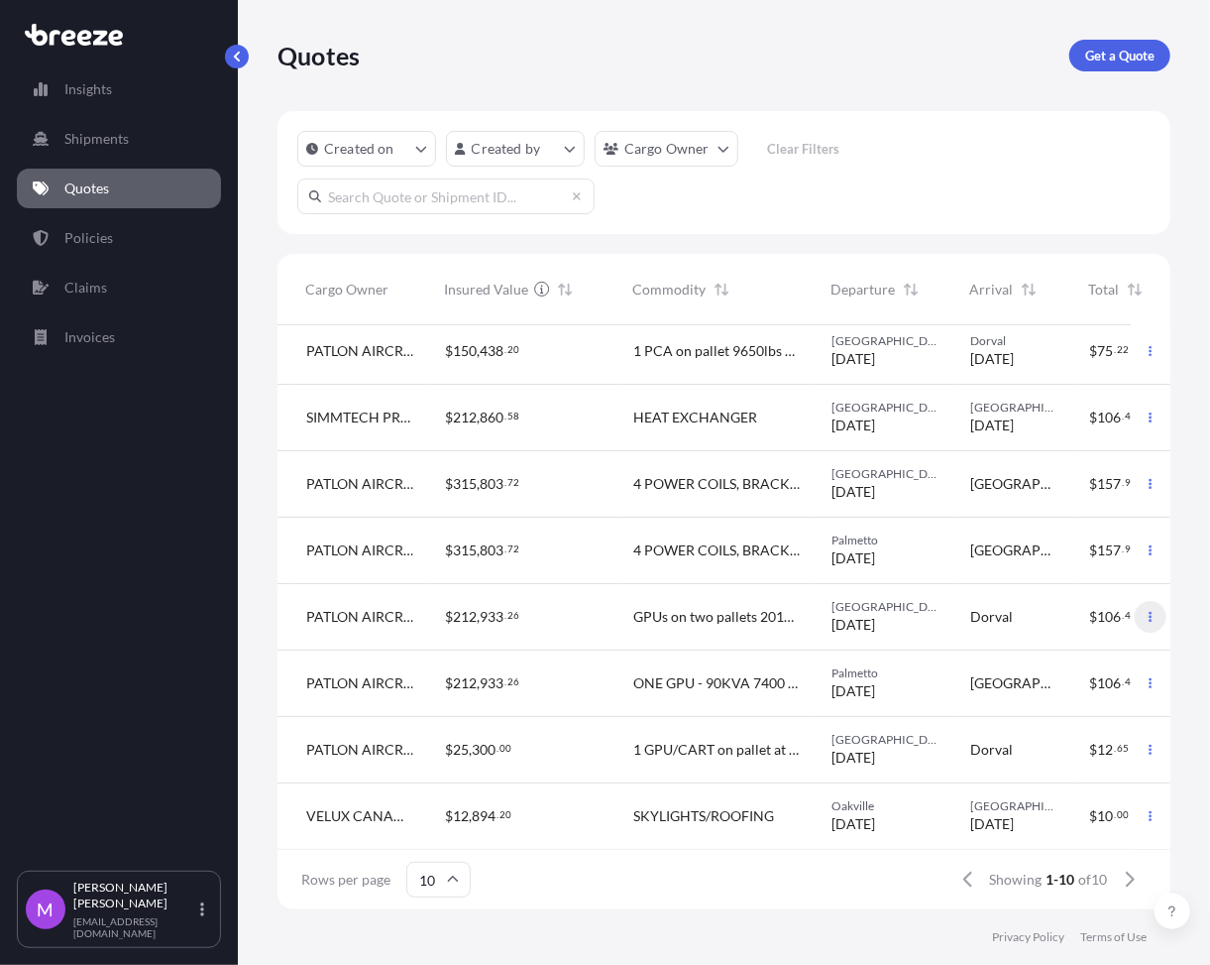
click at [1150, 612] on icon "button" at bounding box center [1151, 617] width 3 height 10
click at [1064, 641] on p "Duplicate quote" at bounding box center [1052, 637] width 99 height 20
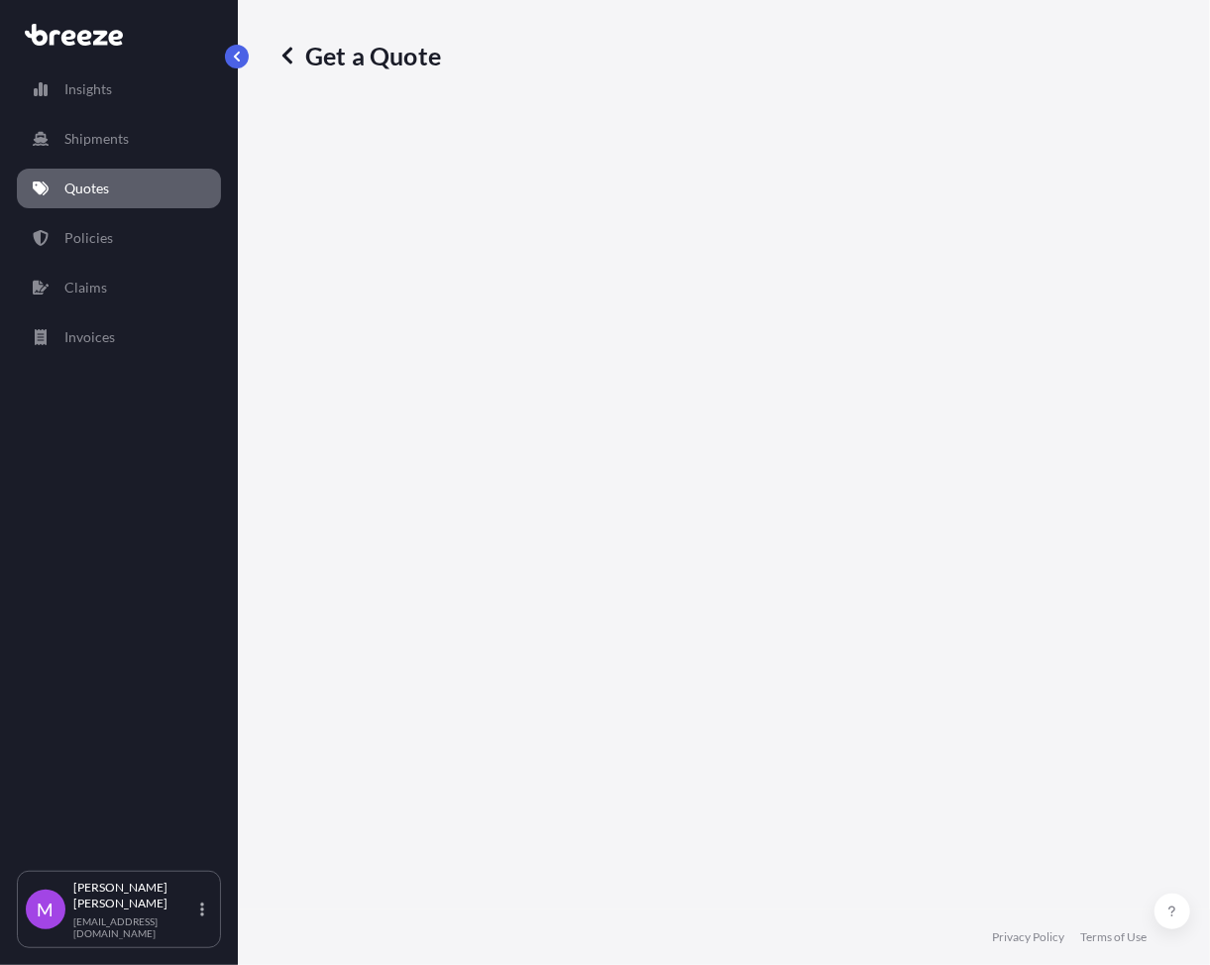
select select "Road"
select select "1"
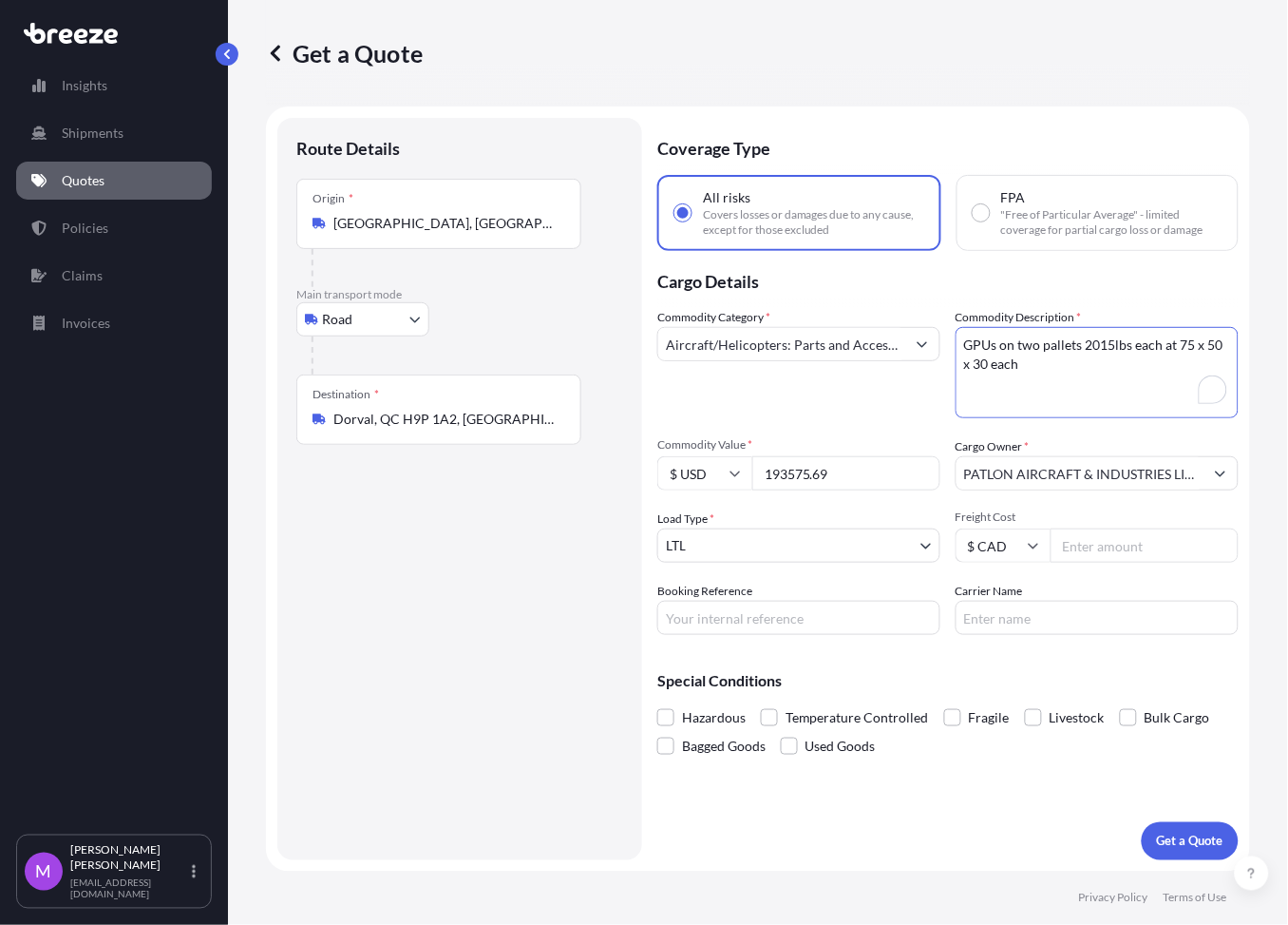
drag, startPoint x: 964, startPoint y: 353, endPoint x: 944, endPoint y: 340, distance: 23.9
click at [944, 340] on div "Commodity Category * Aircraft/Helicopters: Parts and Accessories, but excluding…" at bounding box center [948, 471] width 582 height 327
paste textarea "1 GPU on pallet 1100lbs at 48 x 40 x 60"
type textarea "1 GPU on pallet 1100lbs at 48 x 40 x 60"
click at [1034, 409] on textarea "GPUs on two pallets 2015lbs each at 75 x 50 x 30 each" at bounding box center [1096, 372] width 283 height 91
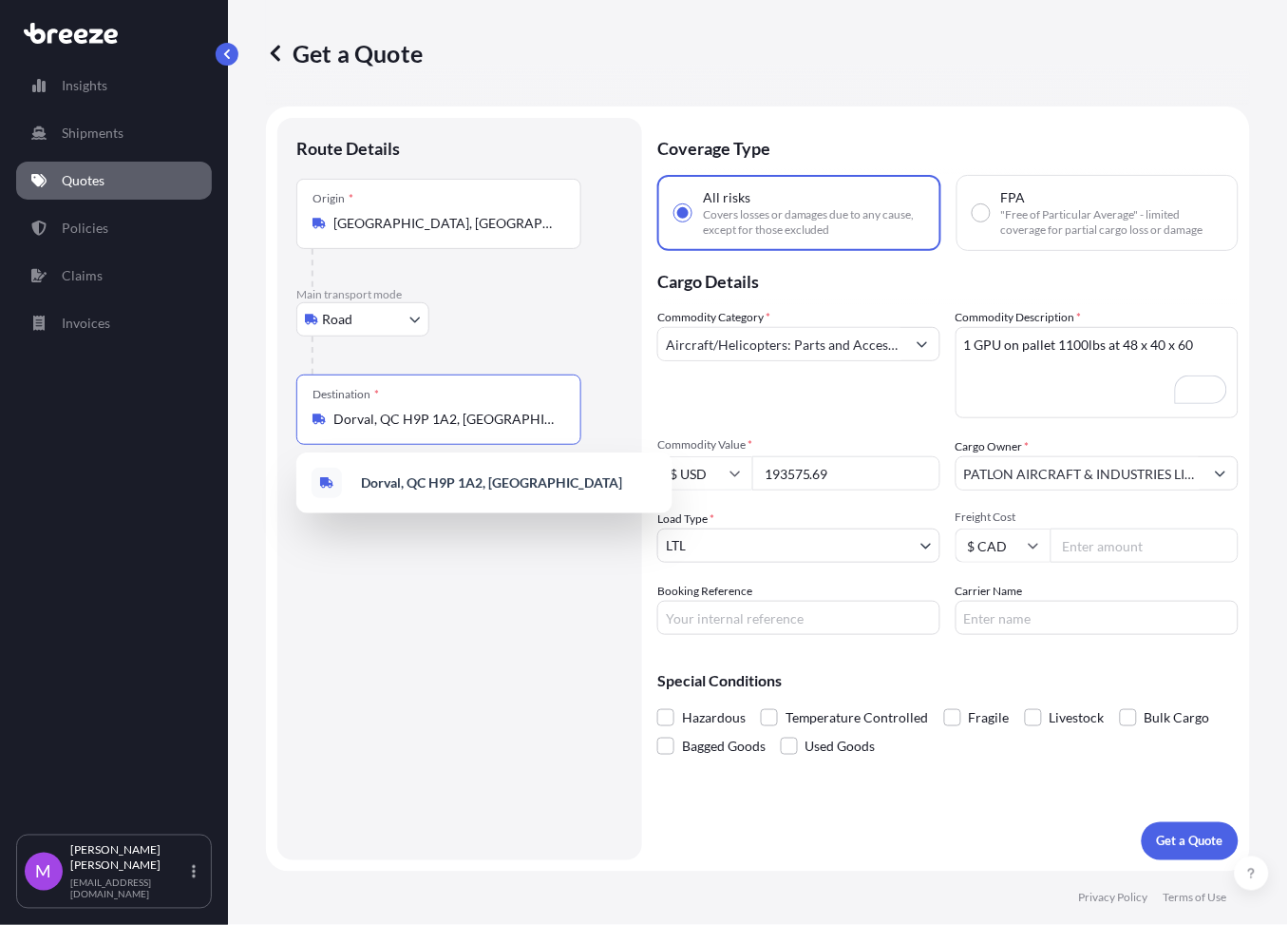
drag, startPoint x: 523, startPoint y: 428, endPoint x: 295, endPoint y: 425, distance: 228.0
click at [296, 425] on div "Destination * Dorval, [GEOGRAPHIC_DATA] H9P 1A2, [GEOGRAPHIC_DATA]" at bounding box center [438, 409] width 285 height 70
click at [521, 419] on input "Dorval, QC H9P 1A2, [GEOGRAPHIC_DATA]" at bounding box center [446, 419] width 224 height 19
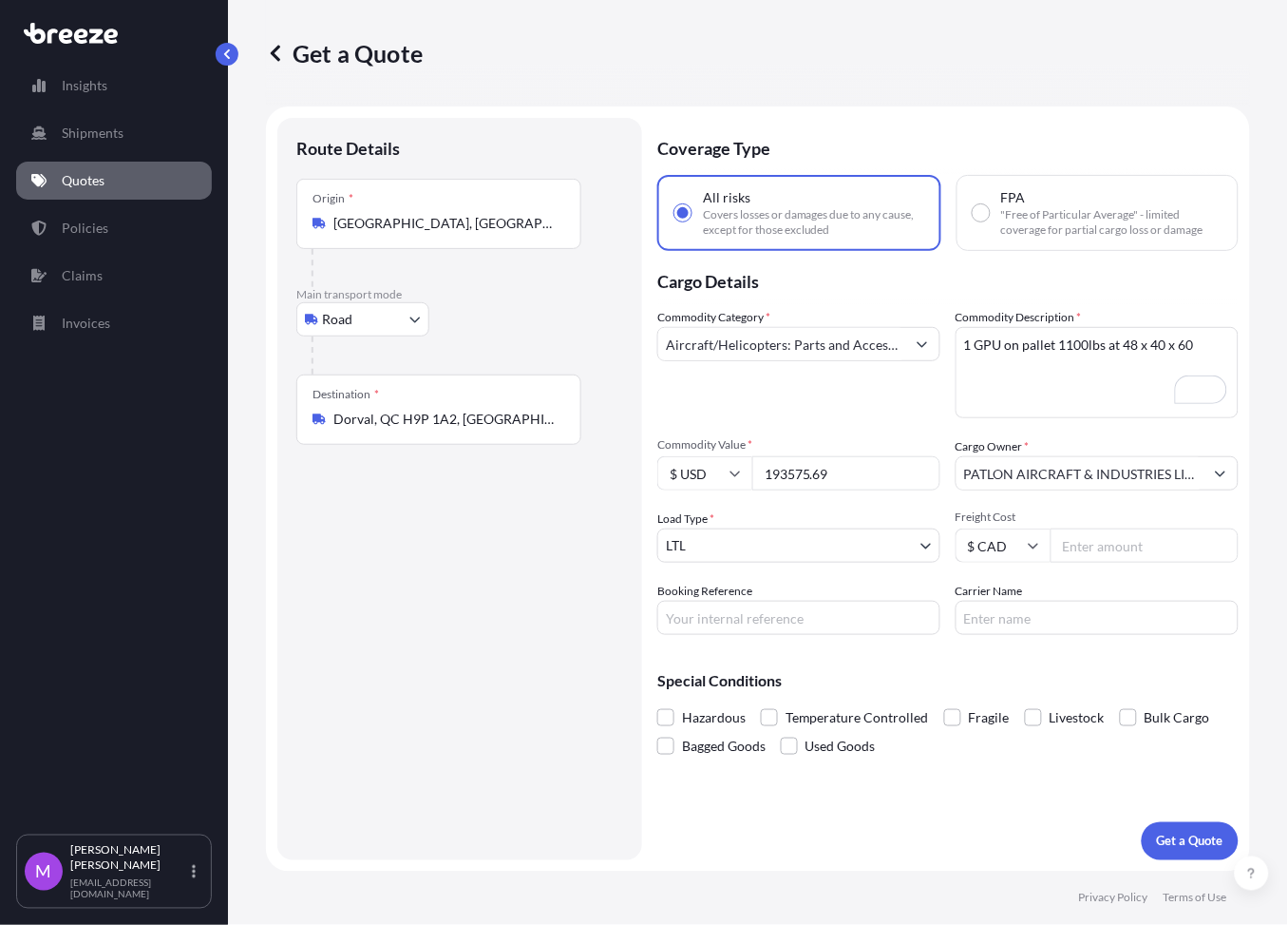
drag, startPoint x: 557, startPoint y: 427, endPoint x: 307, endPoint y: 411, distance: 250.5
click at [307, 411] on div "Destination * Dorval, [GEOGRAPHIC_DATA] H9P 1A2, [GEOGRAPHIC_DATA]" at bounding box center [438, 409] width 285 height 70
click at [454, 485] on div "Route Details Place of loading Road Road Rail Origin * [GEOGRAPHIC_DATA], [GEOG…" at bounding box center [459, 489] width 327 height 705
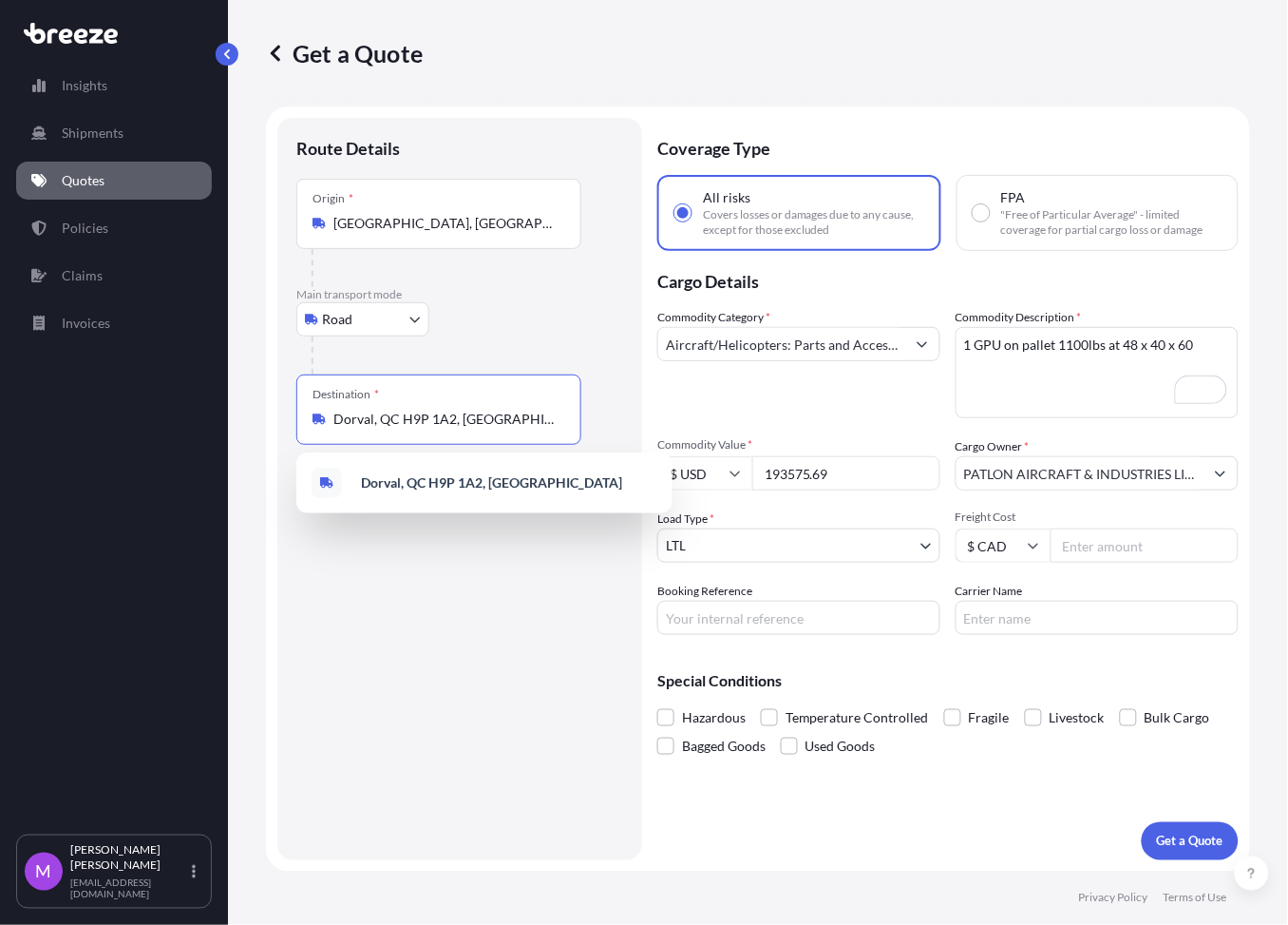
drag, startPoint x: 503, startPoint y: 424, endPoint x: 150, endPoint y: 398, distance: 354.0
click at [150, 398] on div "Insights Shipments Quotes Policies Claims Invoices M [PERSON_NAME] [EMAIL_ADDRE…" at bounding box center [644, 462] width 1288 height 925
paste input "[PERSON_NAME] QC H4S 2A3"
click at [475, 488] on span "[STREET_ADDRESS]" at bounding box center [421, 483] width 119 height 19
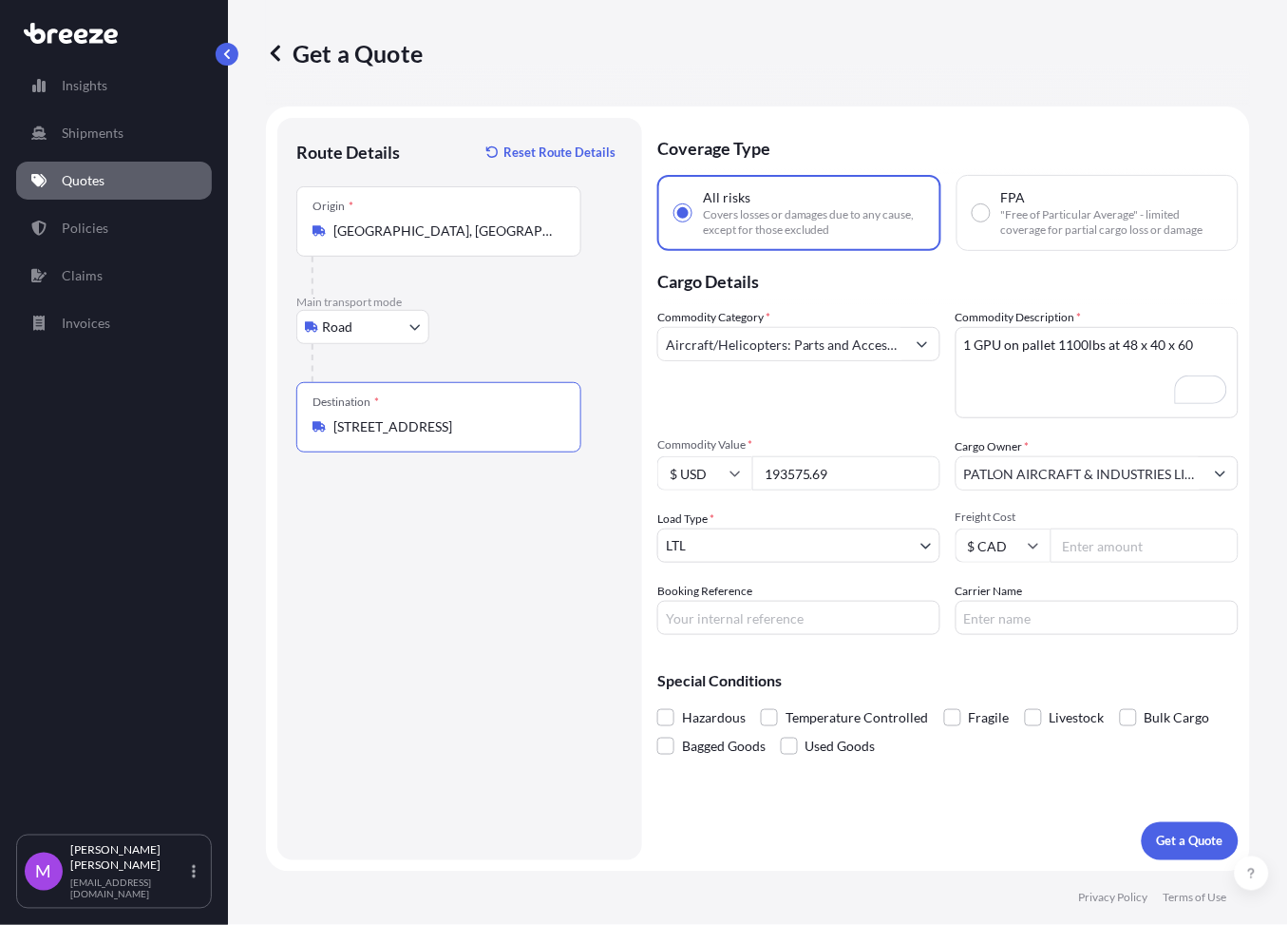
type input "[STREET_ADDRESS]"
click at [483, 645] on div "Route Details Reset Route Details Place of loading Road Road Rail Origin * [GEO…" at bounding box center [459, 489] width 327 height 705
drag, startPoint x: 738, startPoint y: 610, endPoint x: 830, endPoint y: 601, distance: 92.4
click at [738, 610] on input "Booking Reference" at bounding box center [798, 618] width 283 height 35
paste input "43933.74"
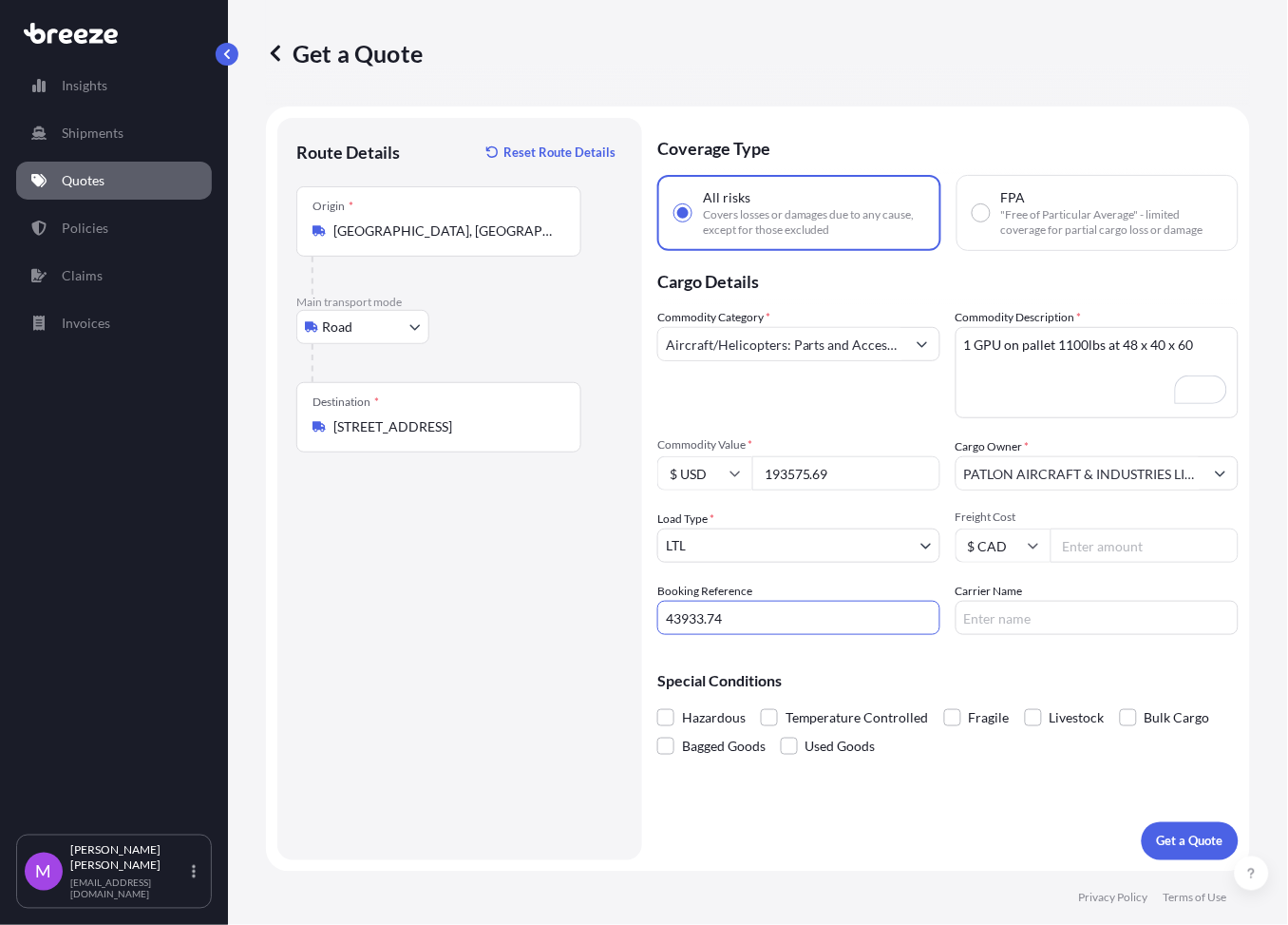
type input "43933.74"
drag, startPoint x: 803, startPoint y: 472, endPoint x: 719, endPoint y: 466, distance: 84.2
click at [718, 468] on div "$ USD 193575.69" at bounding box center [798, 474] width 283 height 35
paste input "43933.74"
type input "43933.74"
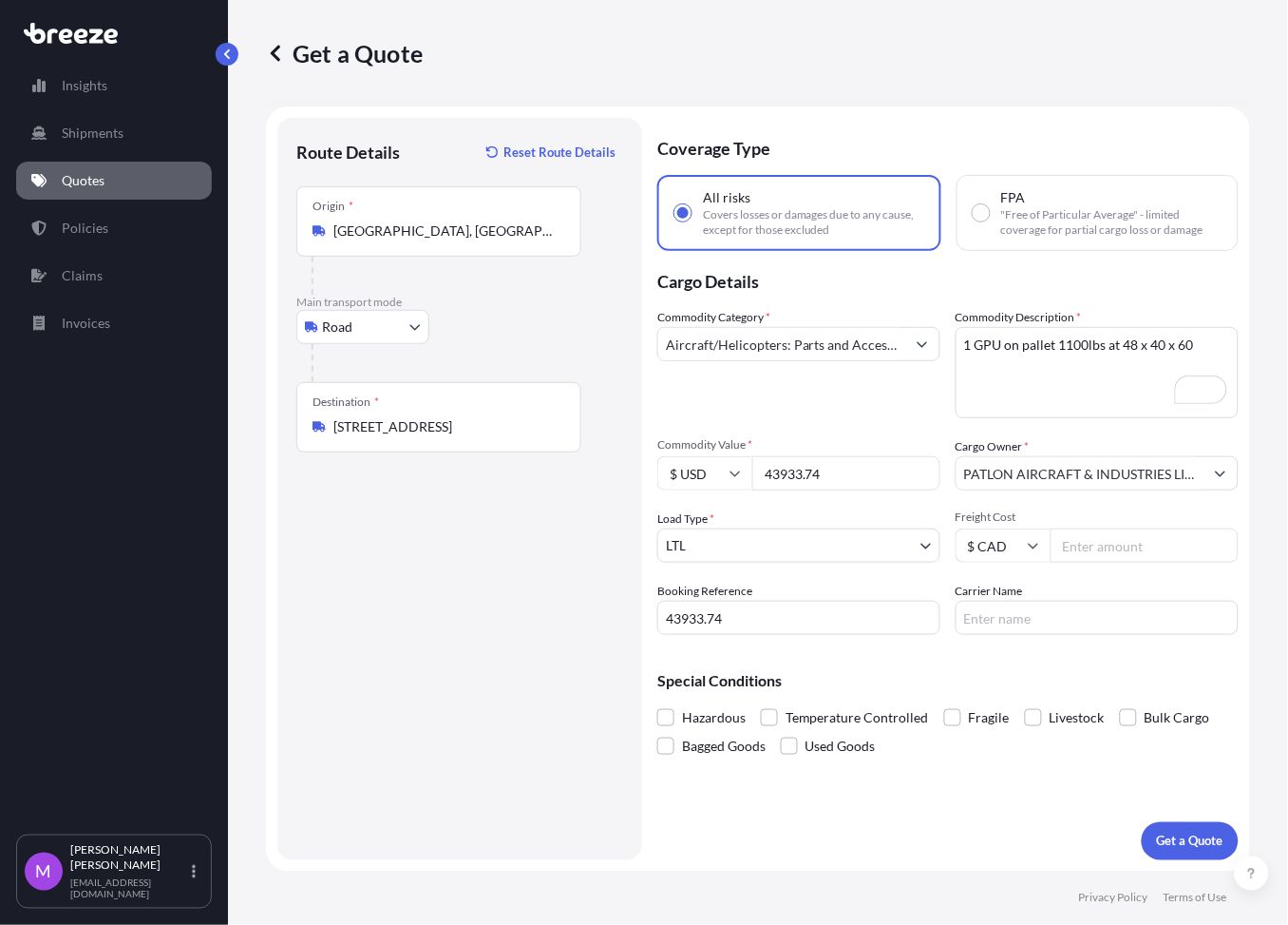
click at [988, 774] on div "Coverage Type All risks Covers losses or damages due to any cause, except for t…" at bounding box center [948, 489] width 582 height 742
drag, startPoint x: 743, startPoint y: 620, endPoint x: 642, endPoint y: 614, distance: 101.2
click at [642, 614] on form "Route Details Reset Route Details Place of loading Road Road Rail Origin * Halt…" at bounding box center [758, 489] width 984 height 765
paste input "Q0001416"
type input "Q0001417"
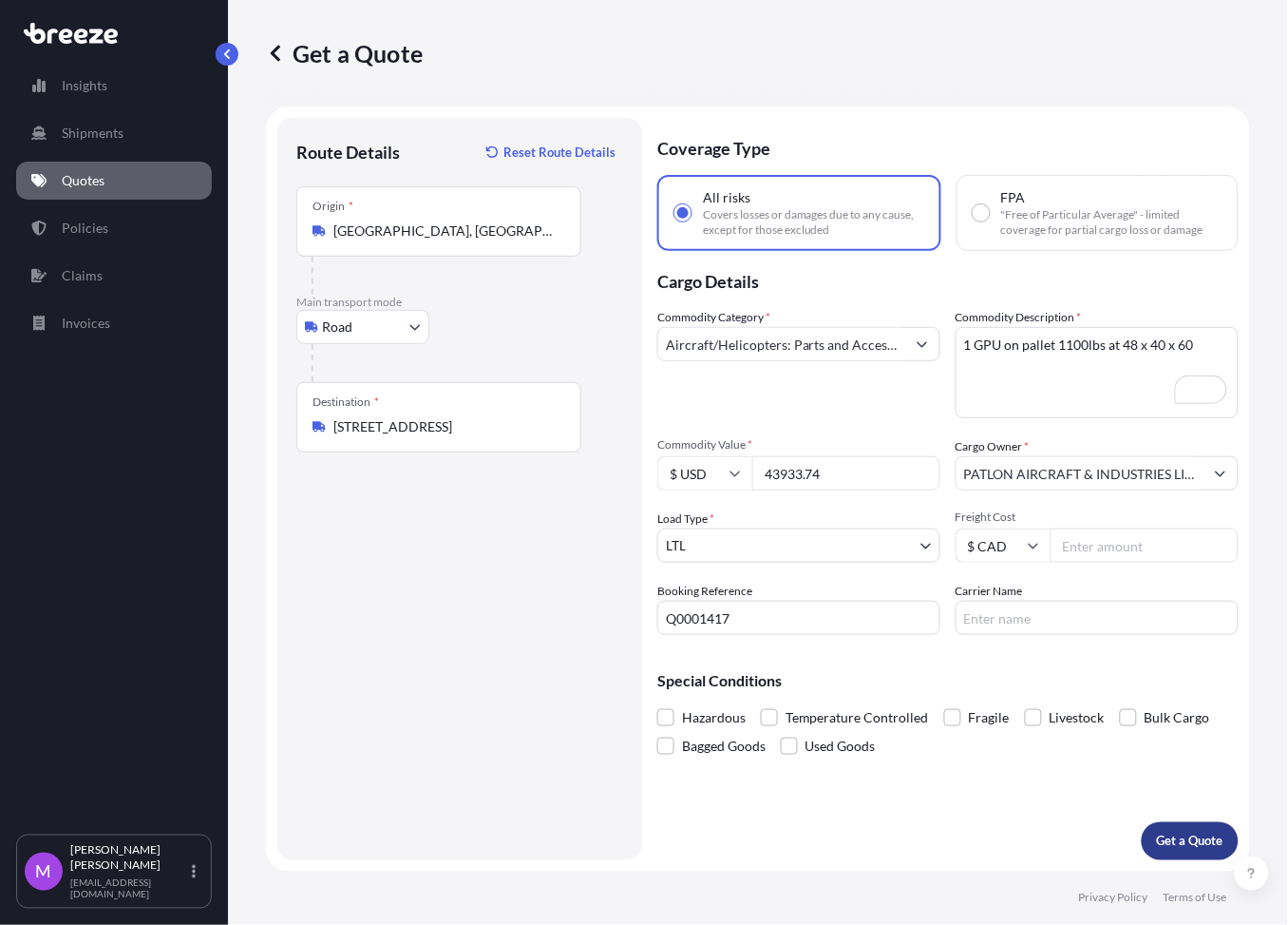
click at [1159, 848] on p "Get a Quote" at bounding box center [1189, 841] width 66 height 19
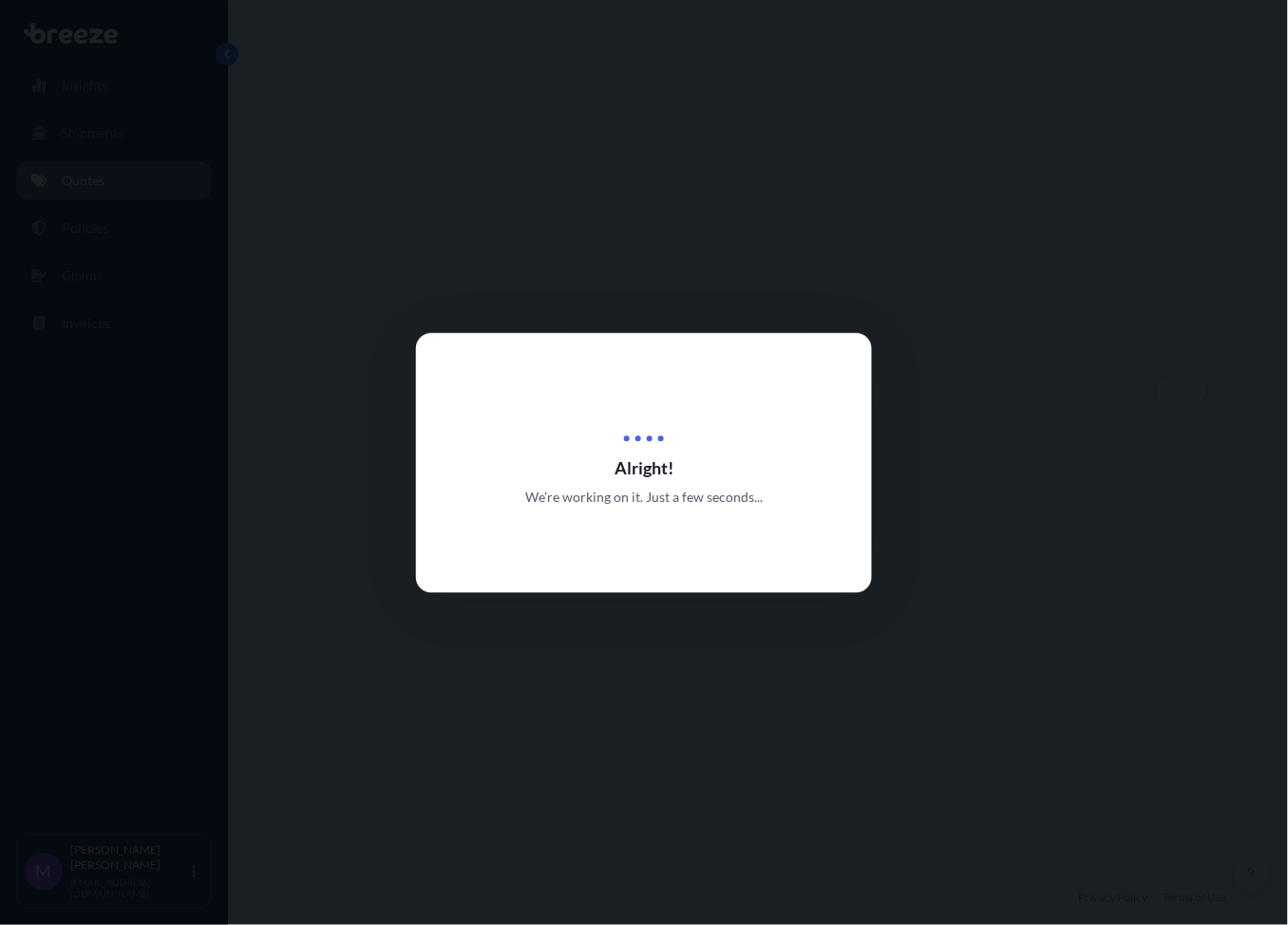
select select "Road"
select select "1"
